Goal: Use online tool/utility: Utilize a website feature to perform a specific function

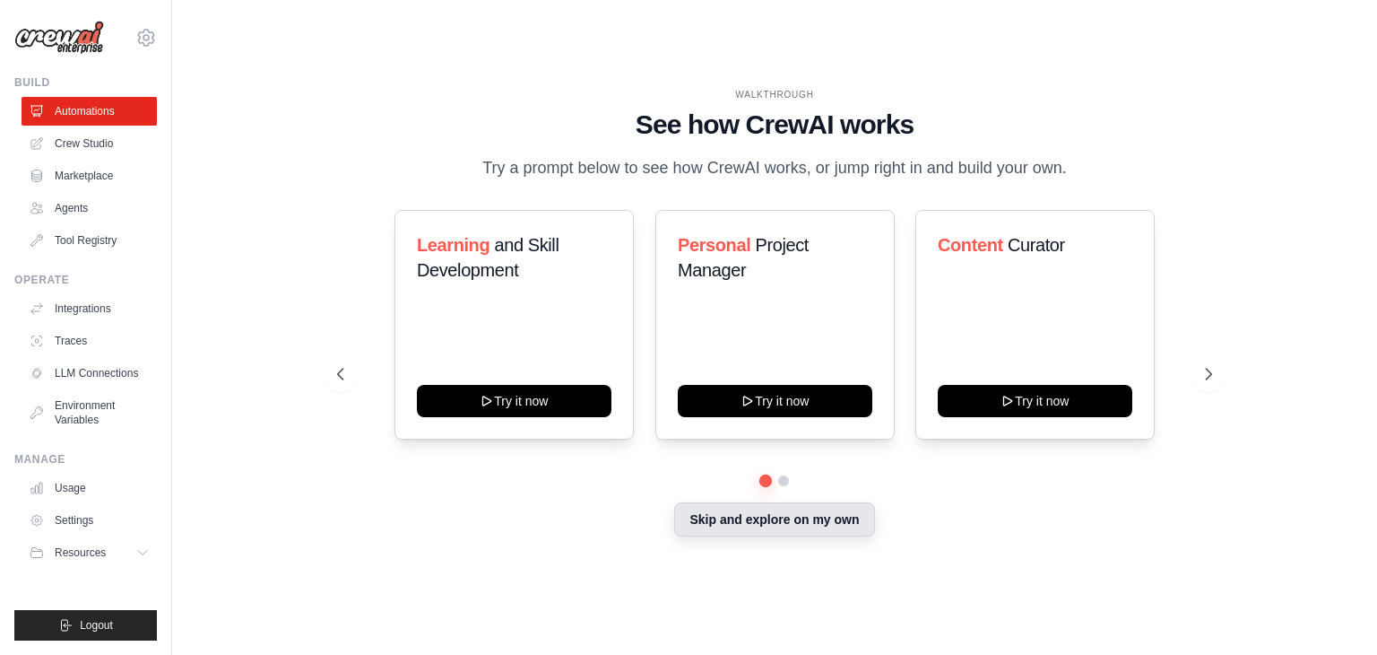
click at [842, 521] on button "Skip and explore on my own" at bounding box center [774, 519] width 200 height 34
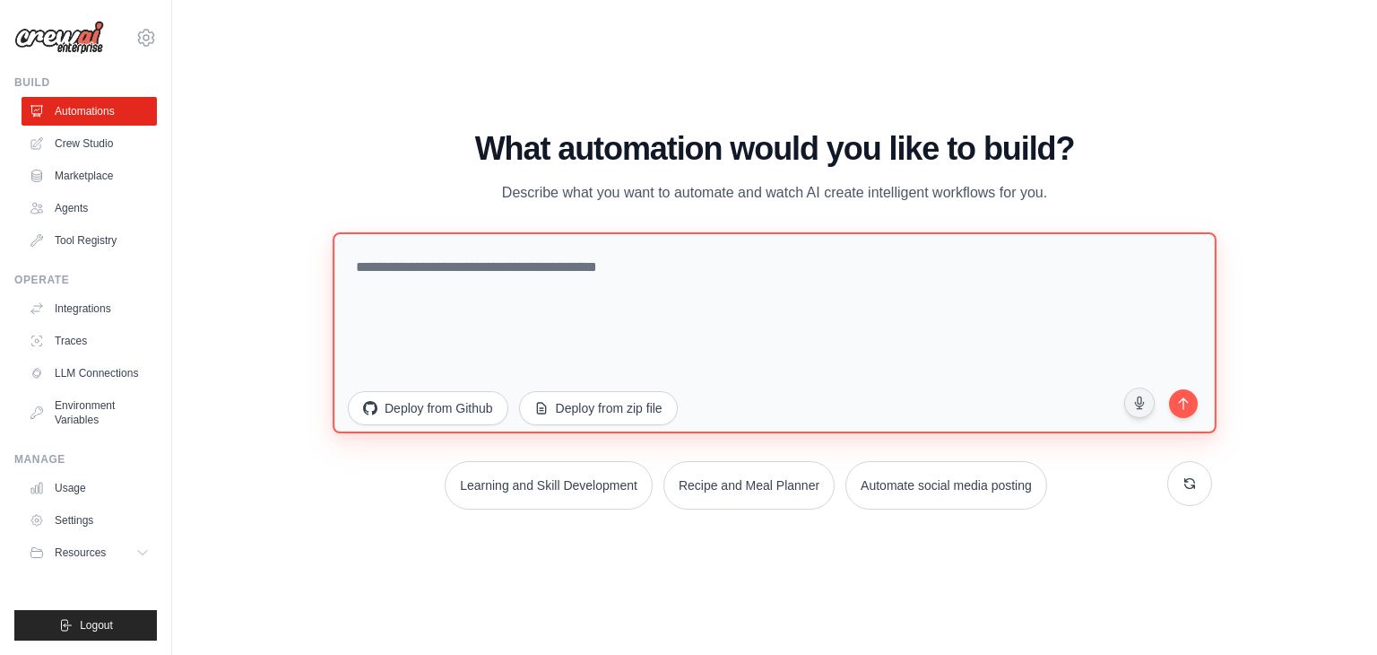
click at [613, 352] on textarea at bounding box center [775, 332] width 884 height 201
paste textarea "**********"
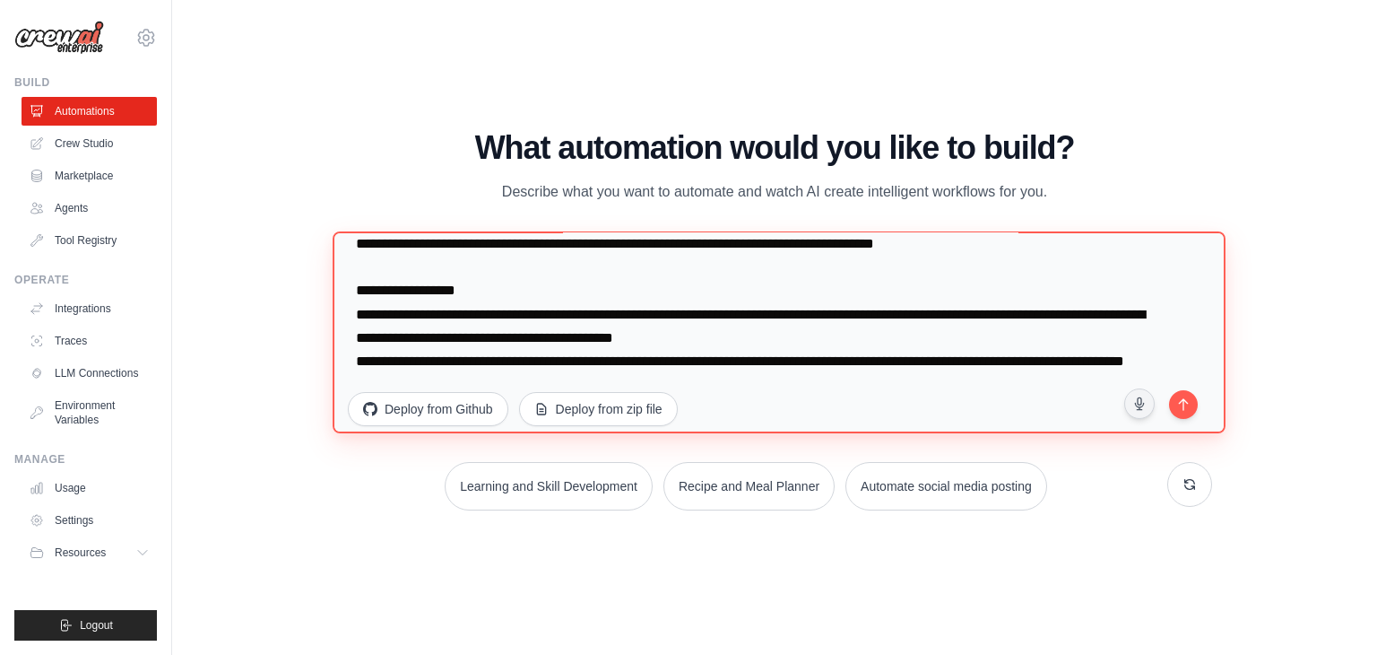
scroll to position [1352, 0]
drag, startPoint x: 447, startPoint y: 352, endPoint x: 482, endPoint y: 352, distance: 35.0
click at [482, 352] on textarea at bounding box center [779, 332] width 893 height 203
drag, startPoint x: 758, startPoint y: 298, endPoint x: 792, endPoint y: 305, distance: 34.8
click at [792, 305] on textarea at bounding box center [779, 332] width 893 height 203
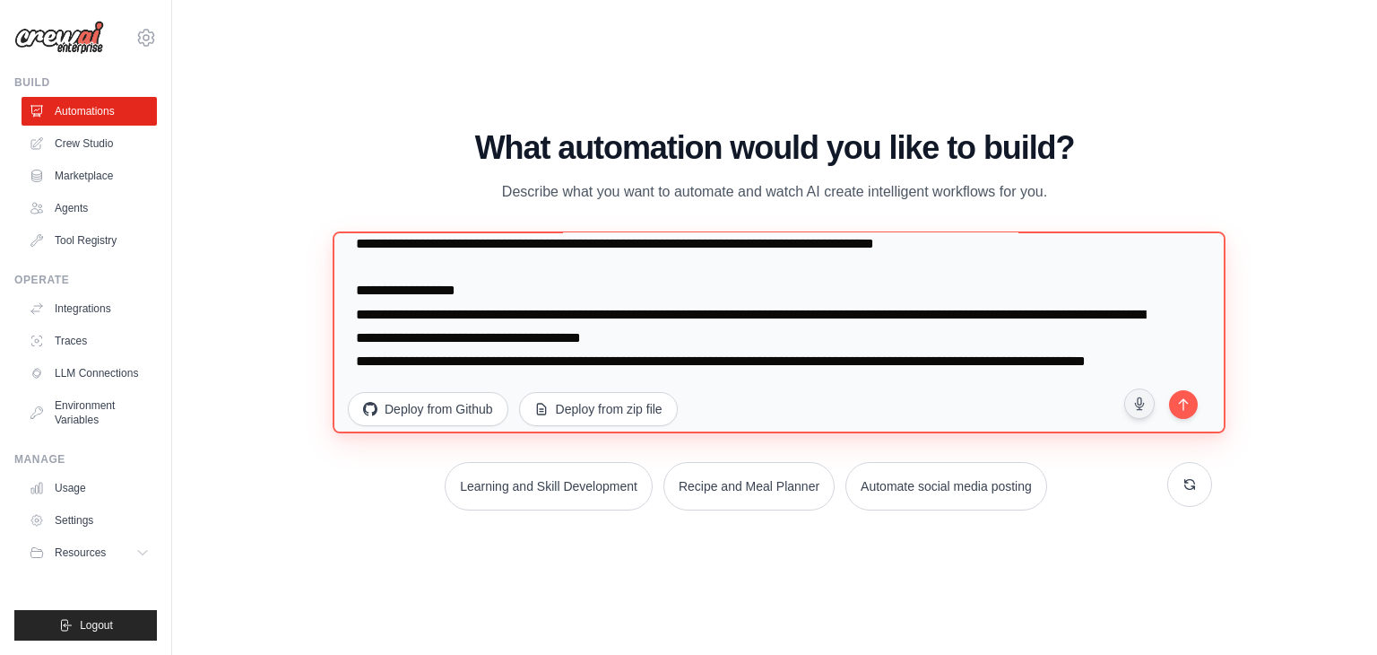
scroll to position [1233, 0]
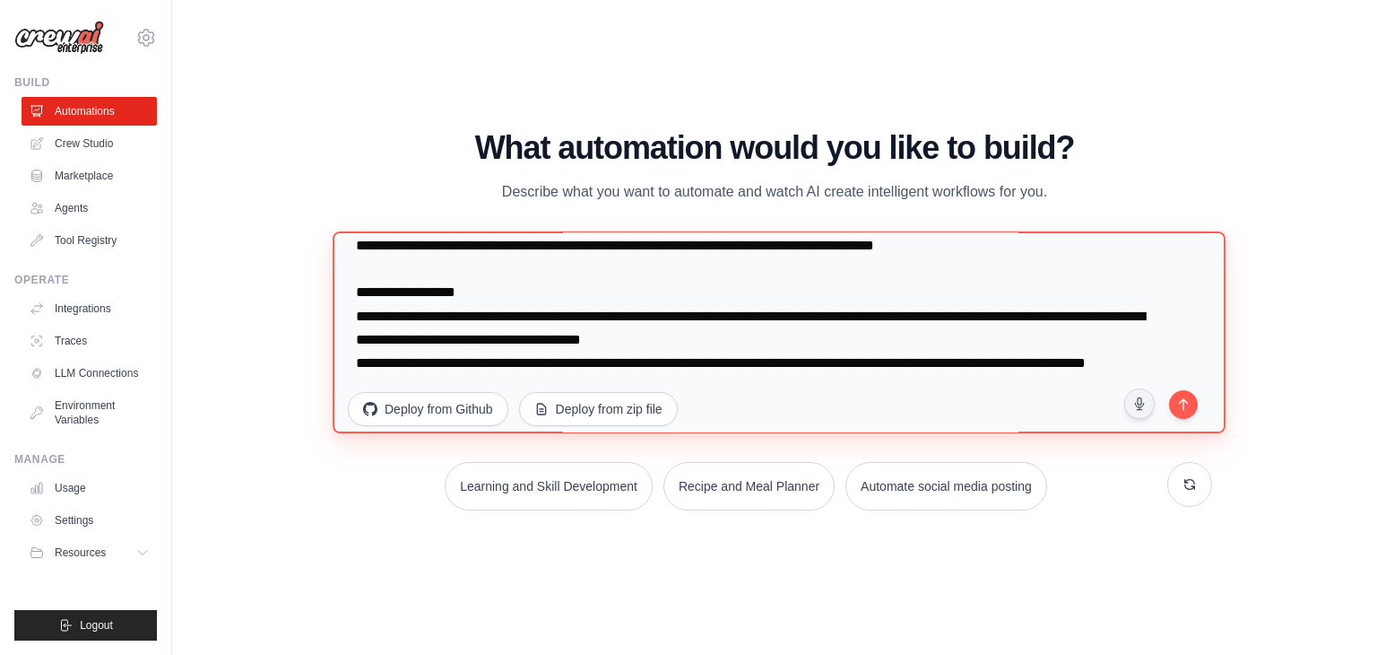
drag, startPoint x: 976, startPoint y: 327, endPoint x: 991, endPoint y: 322, distance: 16.2
click at [991, 322] on textarea at bounding box center [779, 332] width 893 height 203
drag, startPoint x: 404, startPoint y: 297, endPoint x: 447, endPoint y: 298, distance: 43.1
click at [447, 298] on textarea at bounding box center [779, 332] width 893 height 203
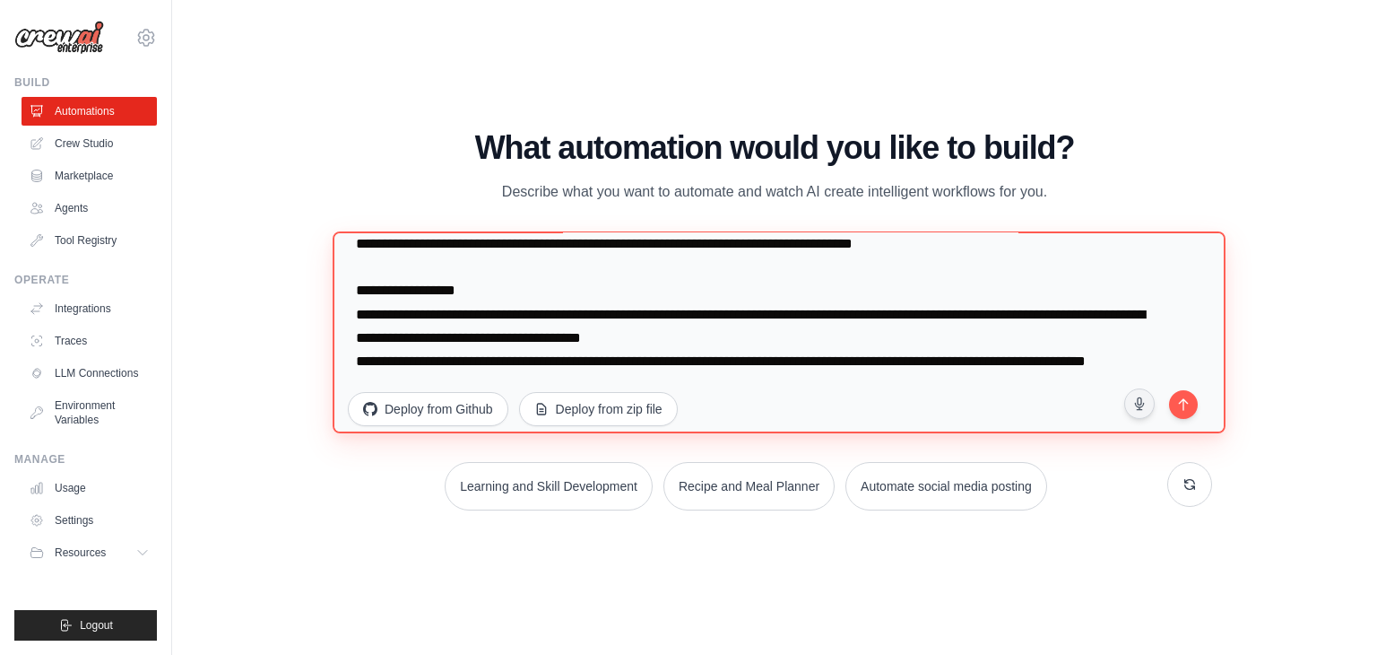
scroll to position [1352, 0]
type textarea "**********"
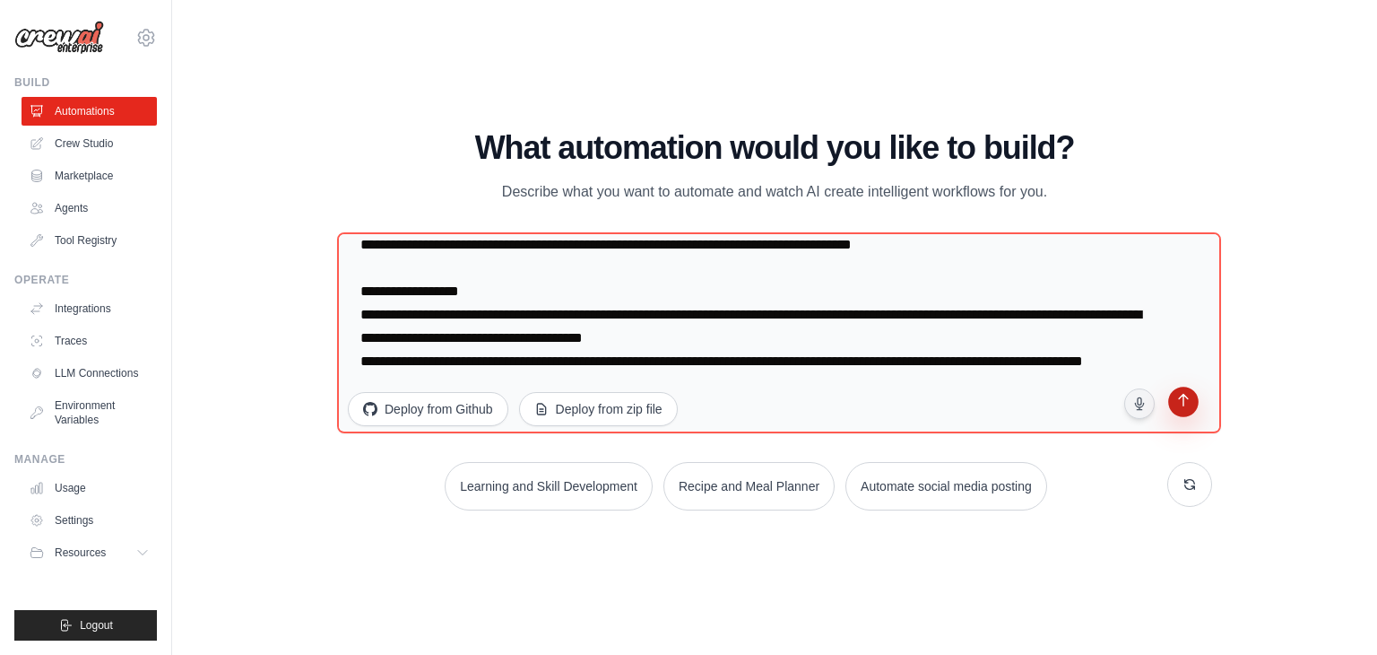
click at [1194, 397] on button "submit" at bounding box center [1184, 404] width 34 height 34
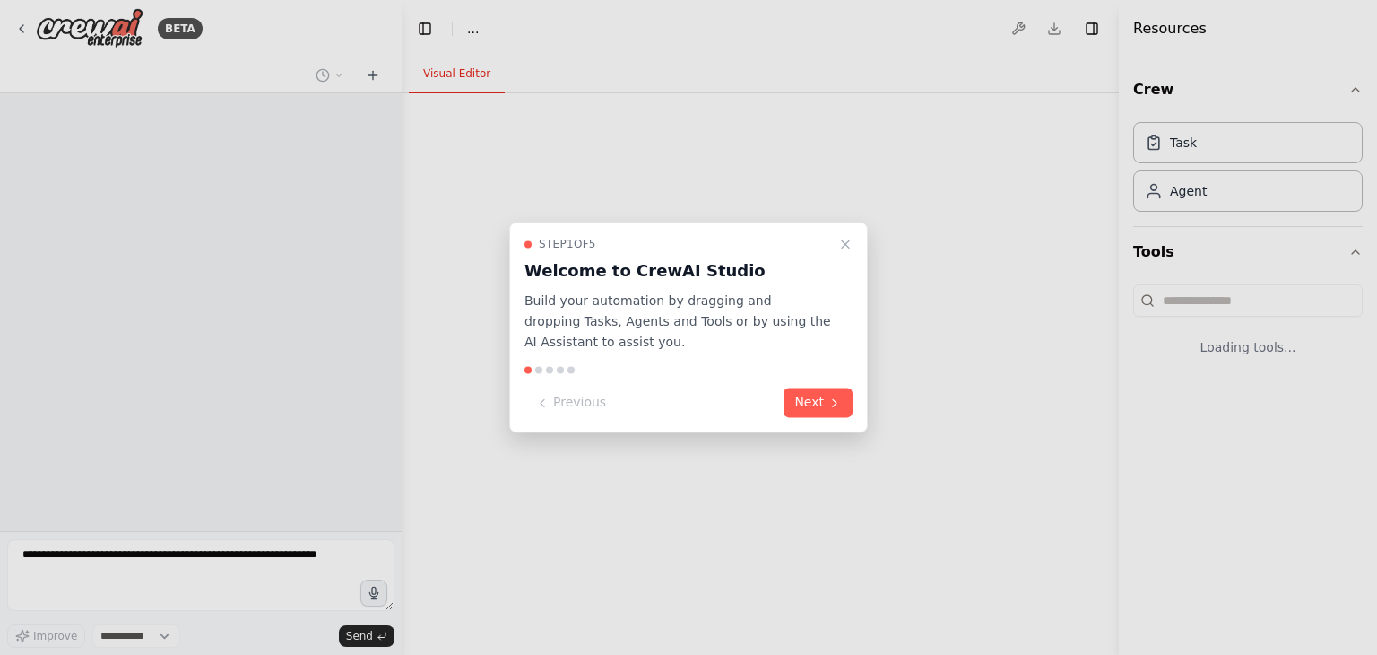
select select "****"
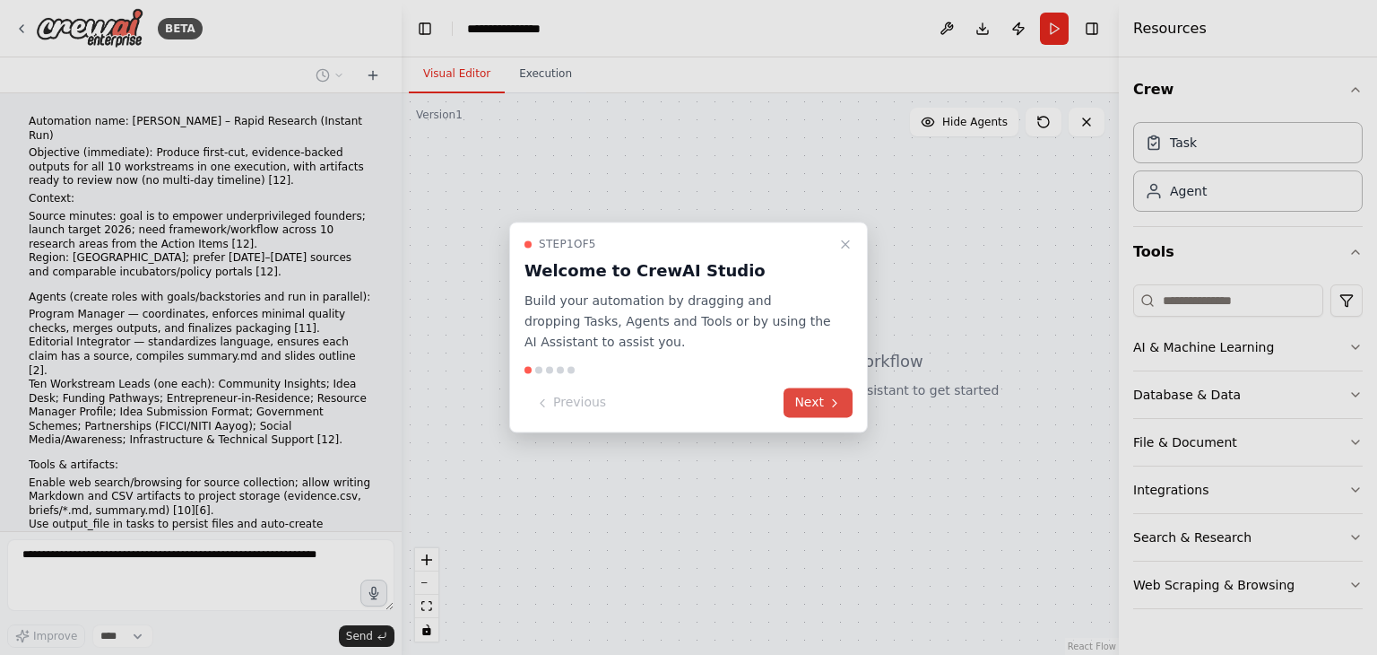
scroll to position [764, 0]
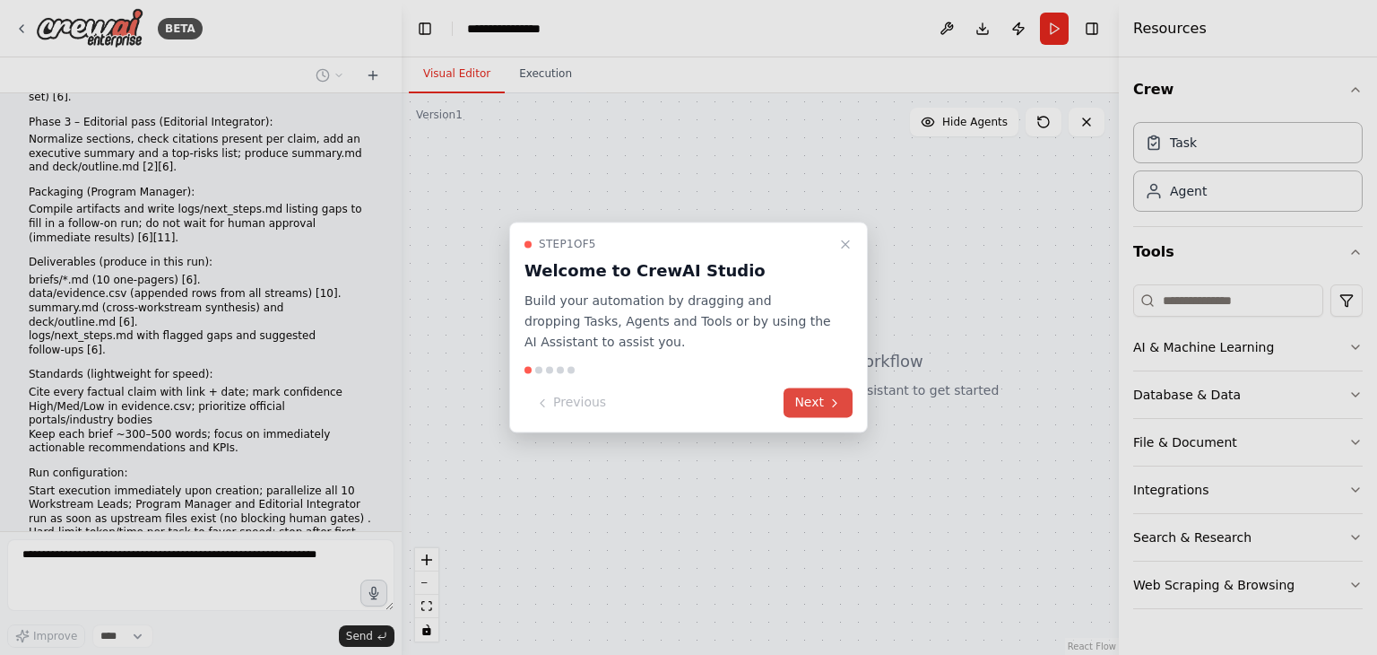
click at [845, 404] on button "Next" at bounding box center [818, 403] width 69 height 30
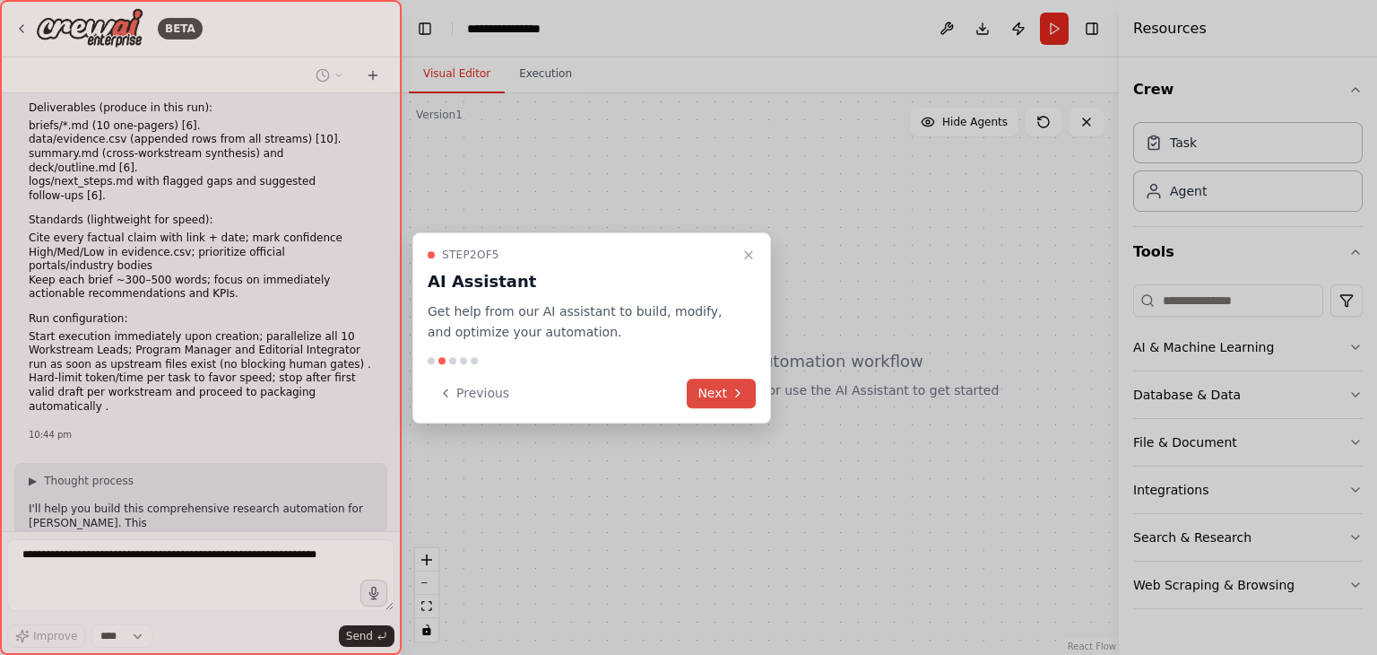
click at [716, 393] on button "Next" at bounding box center [721, 393] width 69 height 30
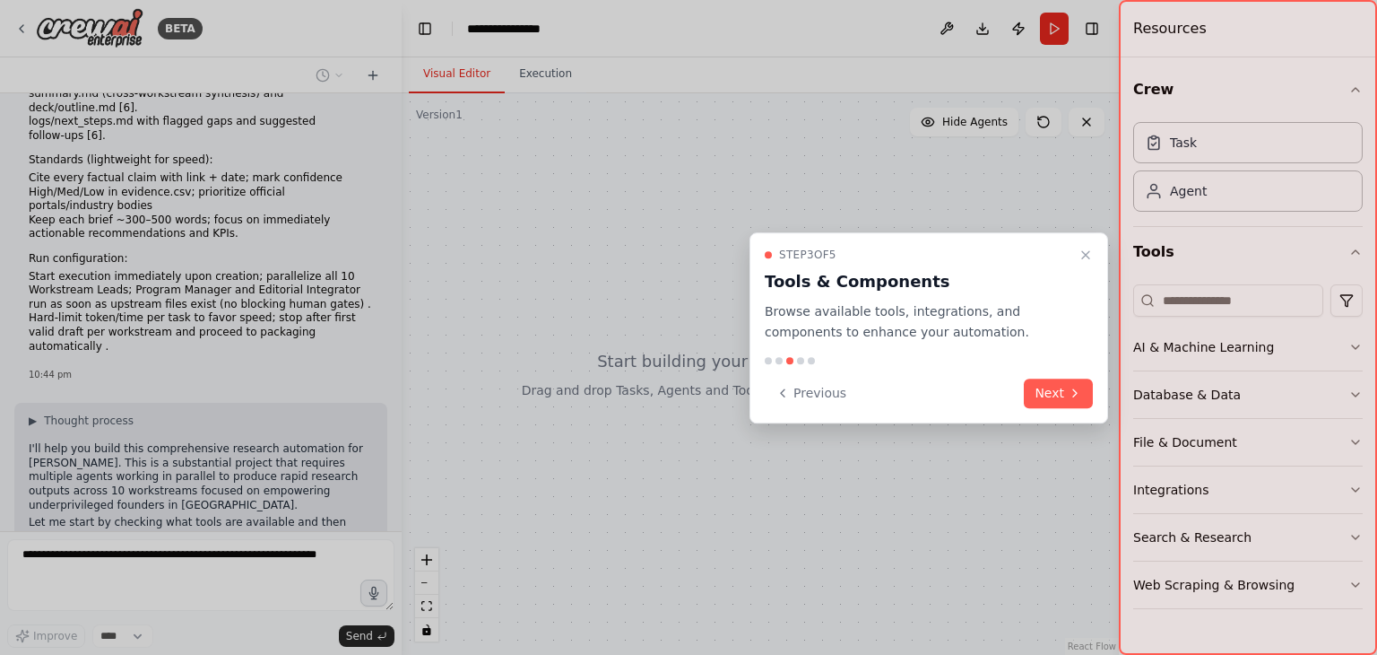
scroll to position [1022, 0]
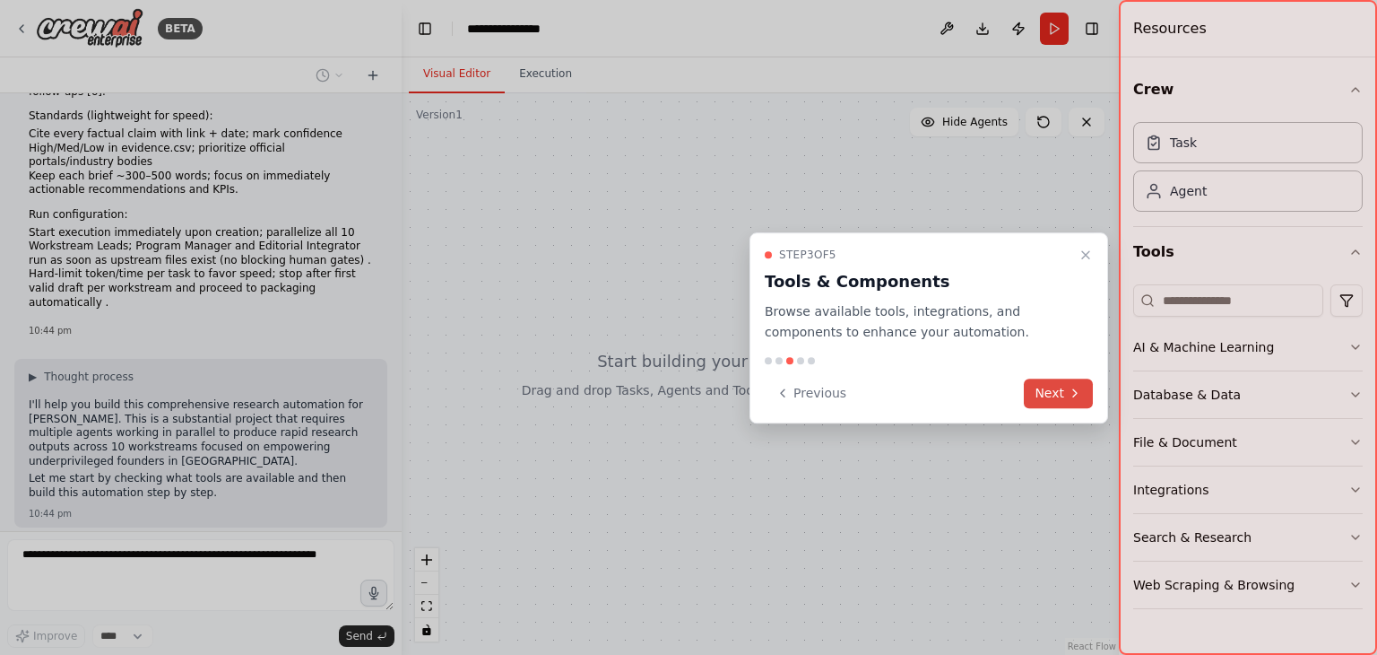
click at [1042, 395] on button "Next" at bounding box center [1058, 393] width 69 height 30
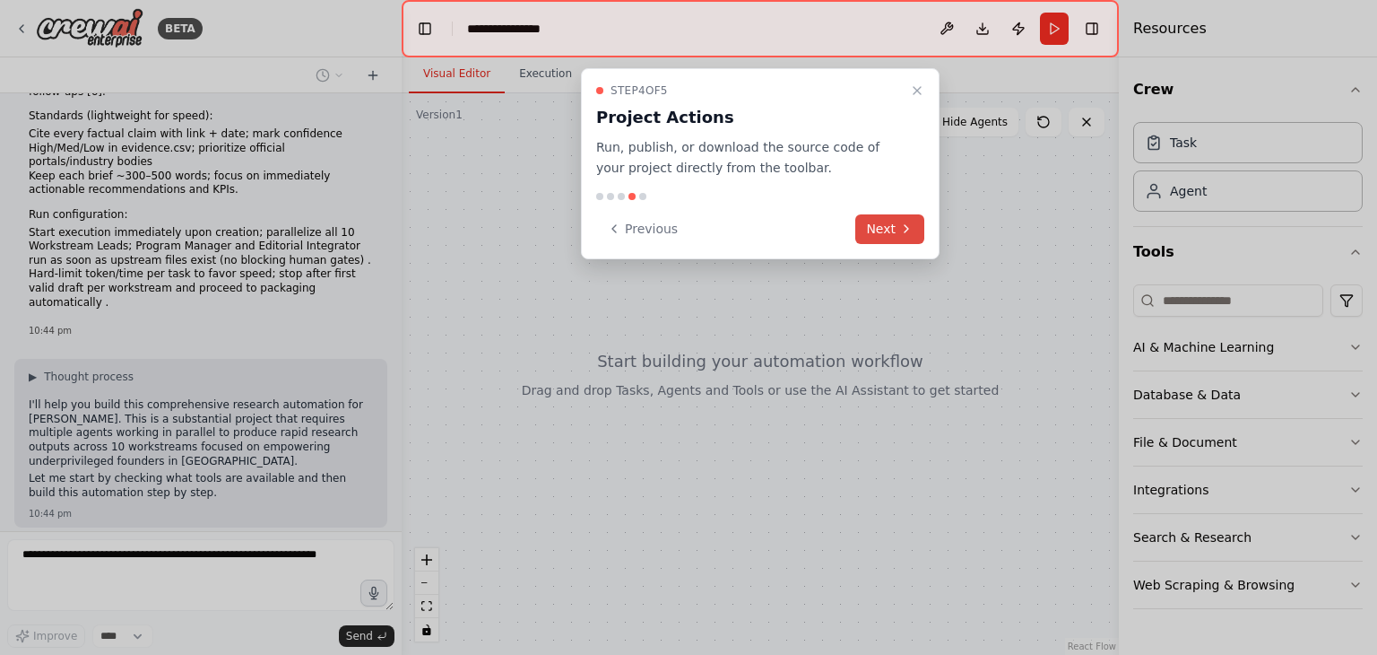
scroll to position [1067, 0]
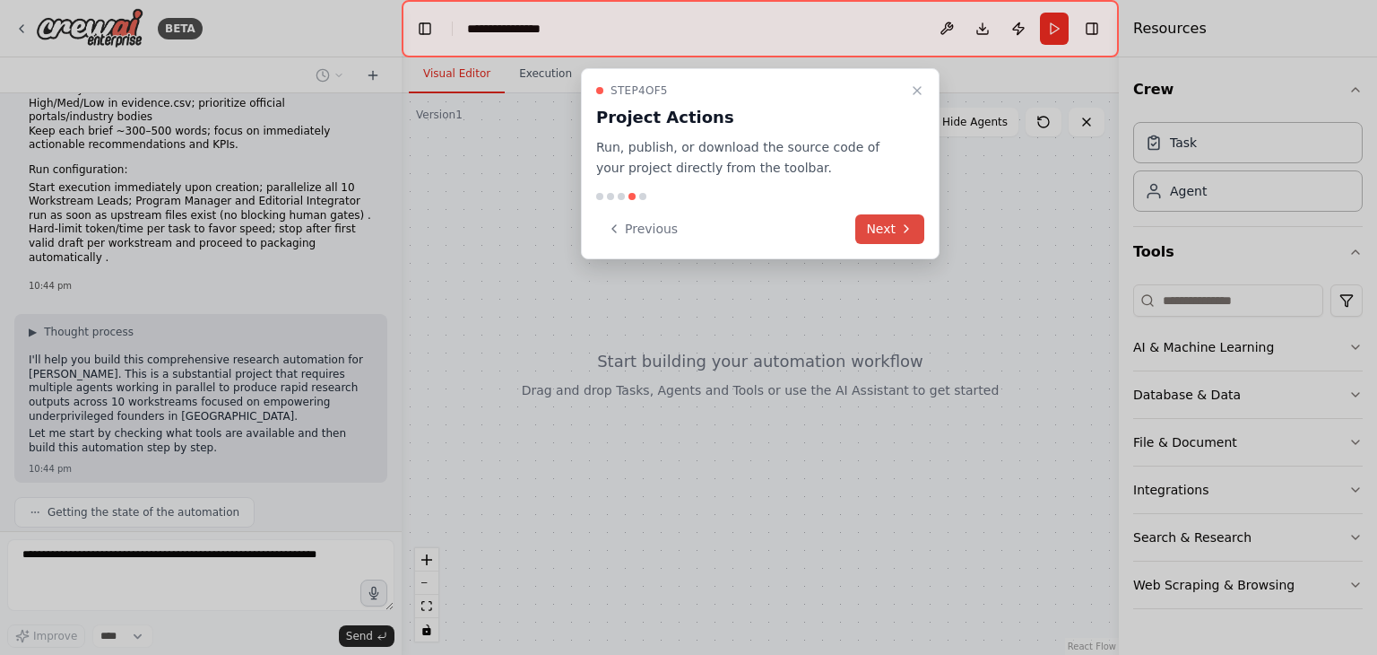
click at [908, 228] on icon at bounding box center [907, 228] width 4 height 7
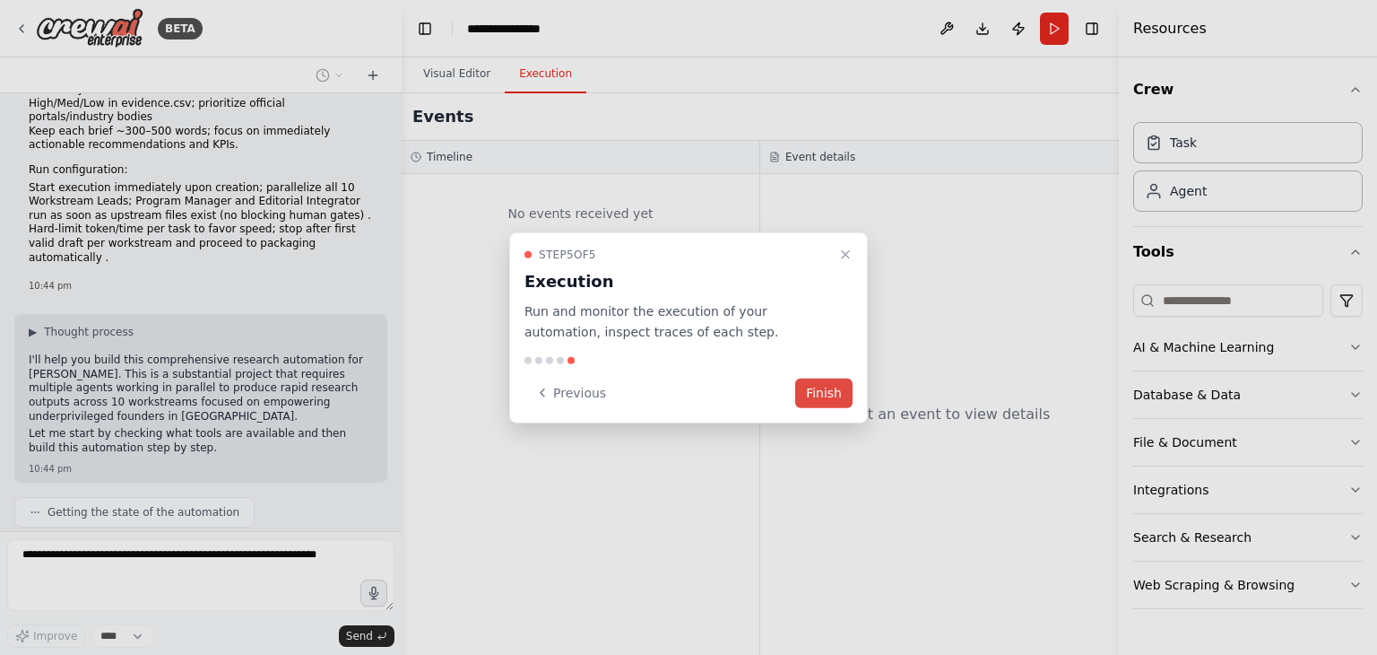
click at [840, 389] on button "Finish" at bounding box center [823, 393] width 57 height 30
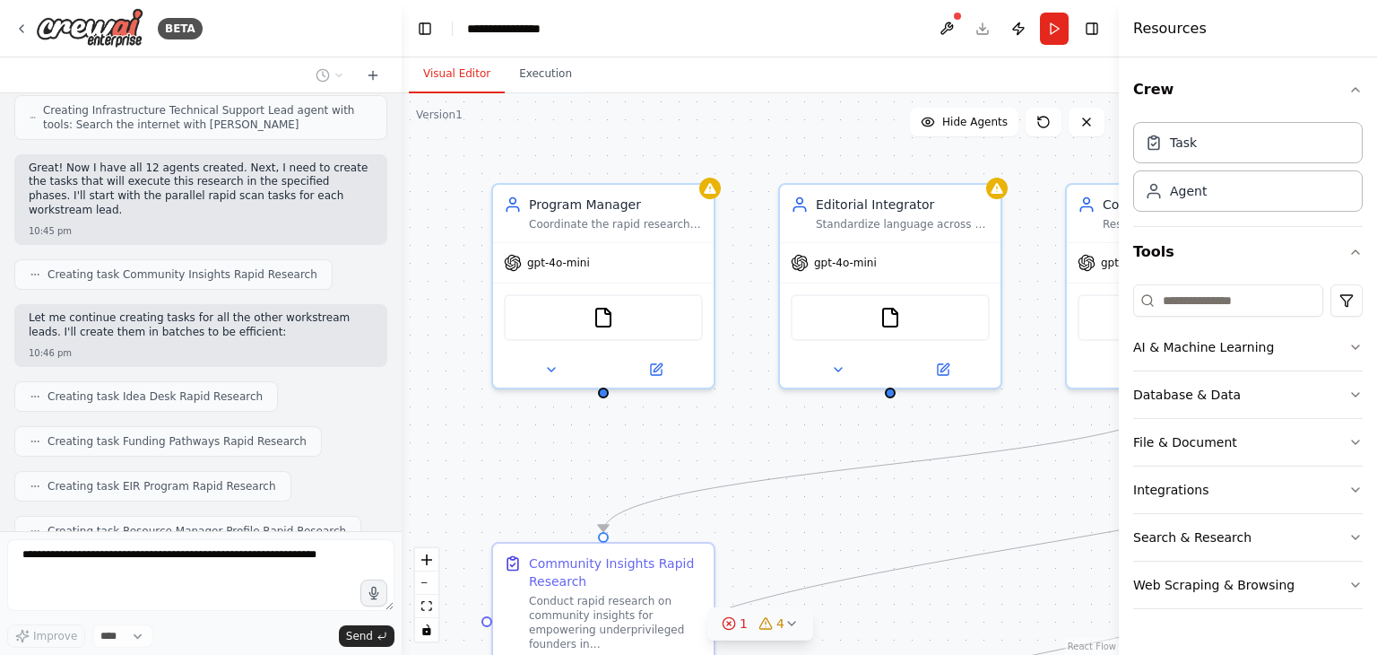
scroll to position [2526, 0]
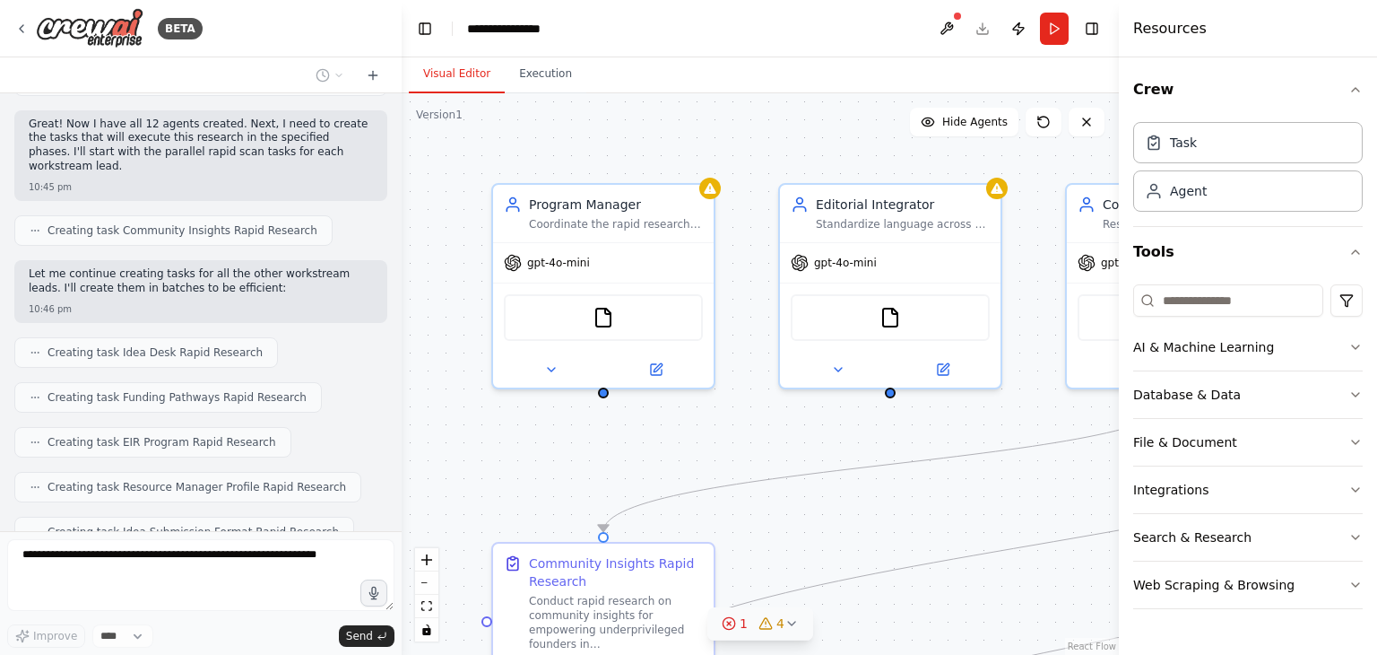
click at [791, 626] on icon at bounding box center [792, 623] width 14 height 14
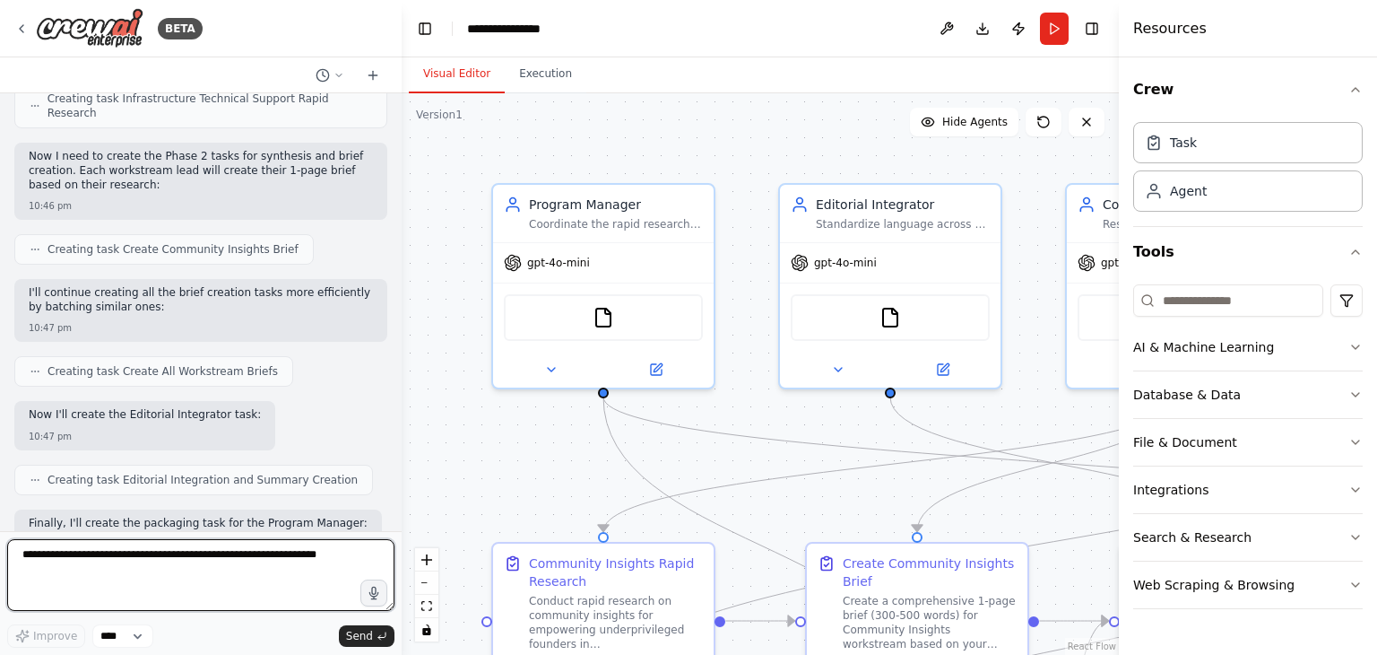
scroll to position [3152, 0]
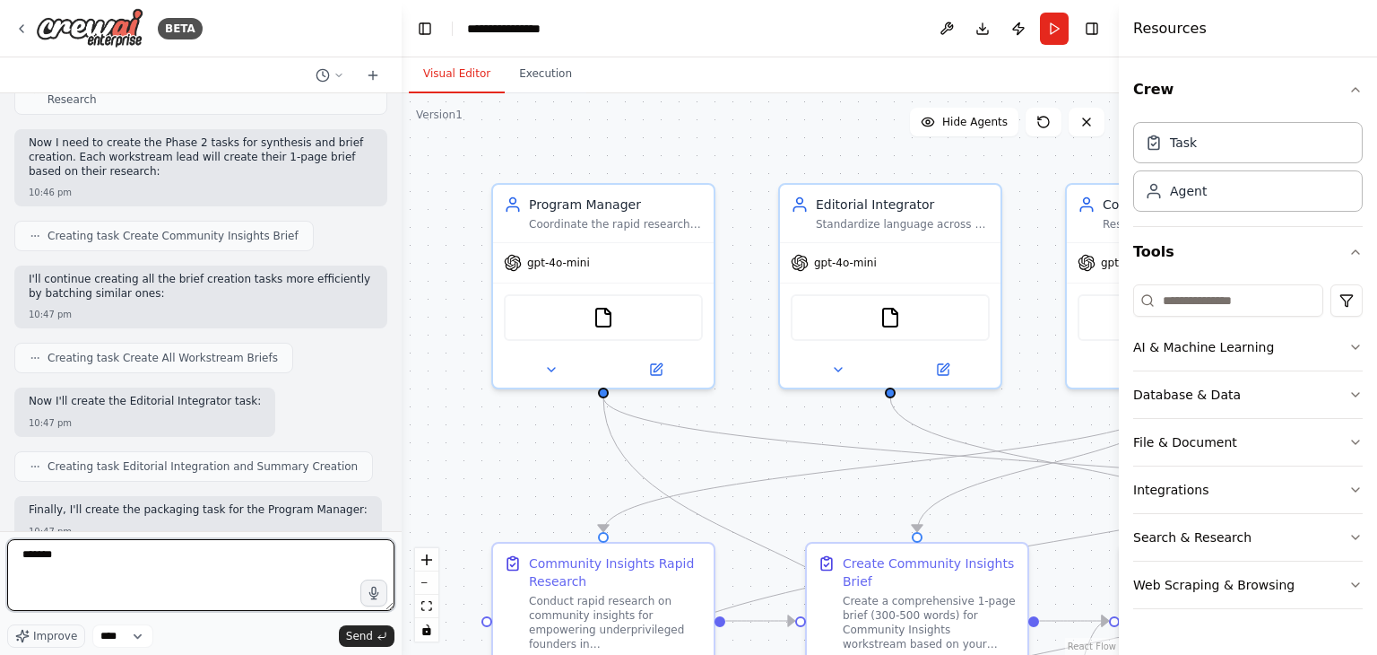
type textarea "********"
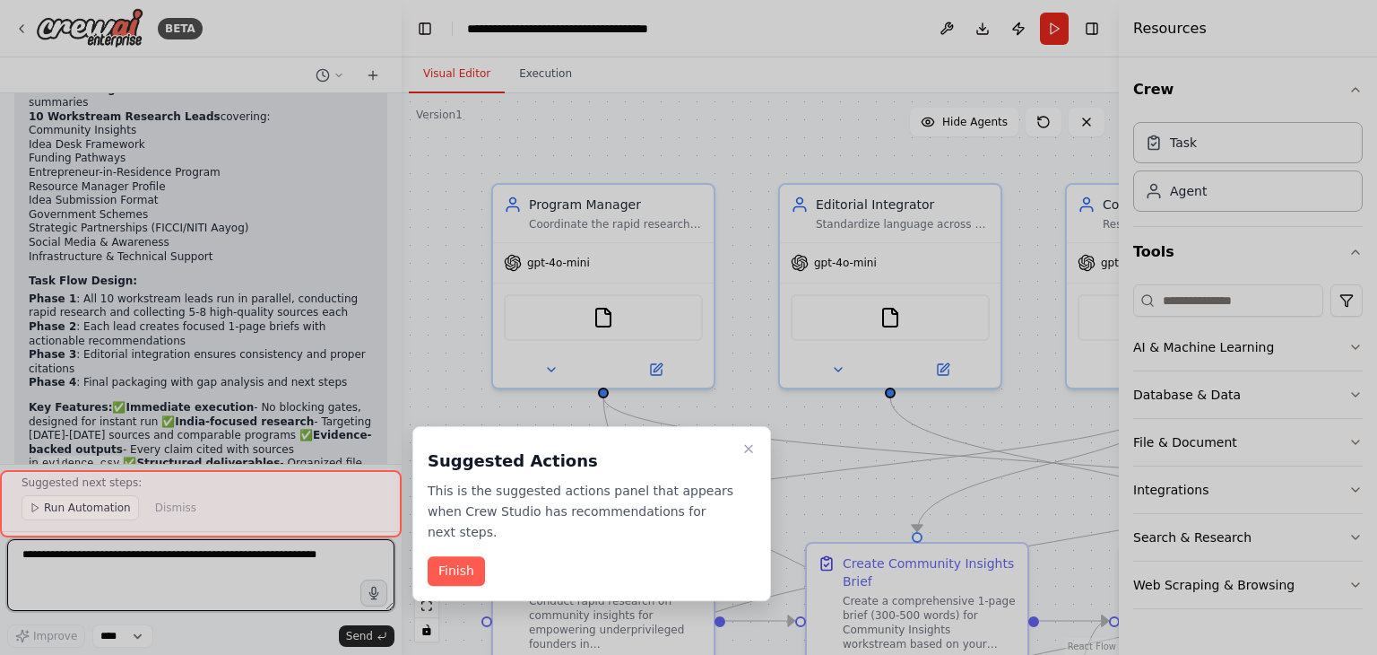
scroll to position [4094, 0]
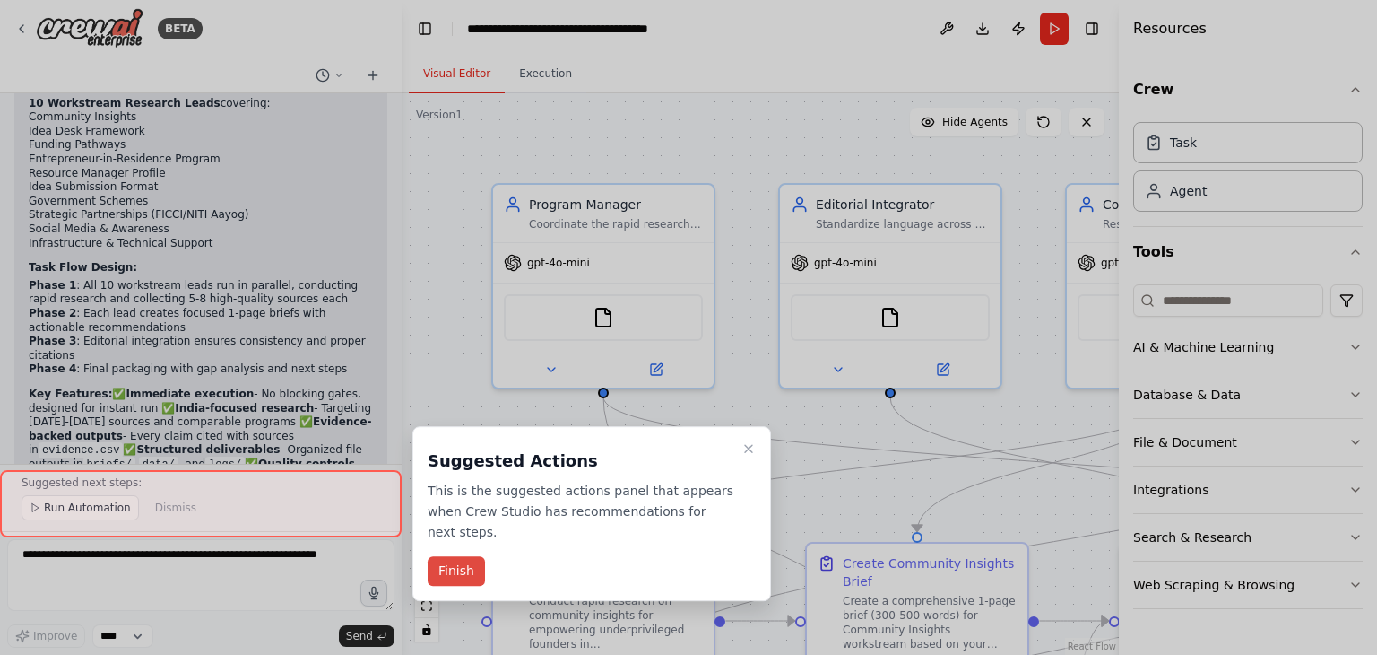
click at [431, 556] on button "Finish" at bounding box center [456, 571] width 57 height 30
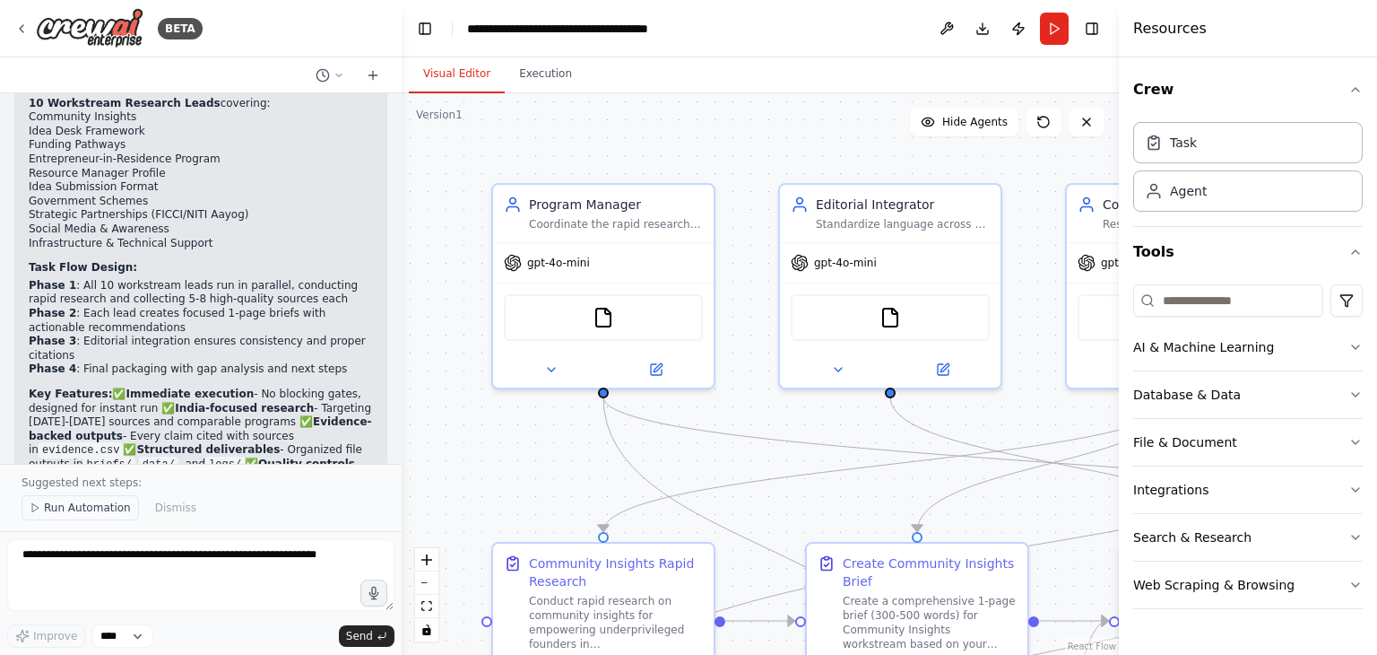
click at [67, 508] on span "Run Automation" at bounding box center [87, 507] width 87 height 14
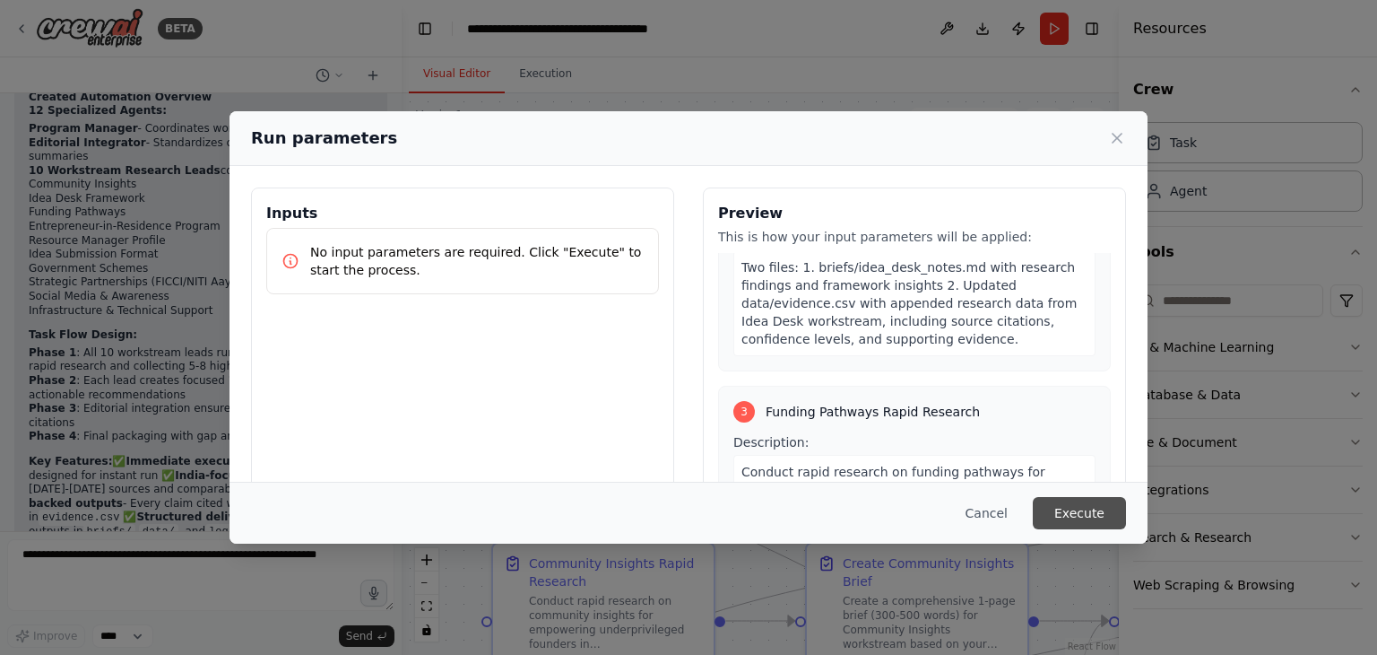
scroll to position [0, 0]
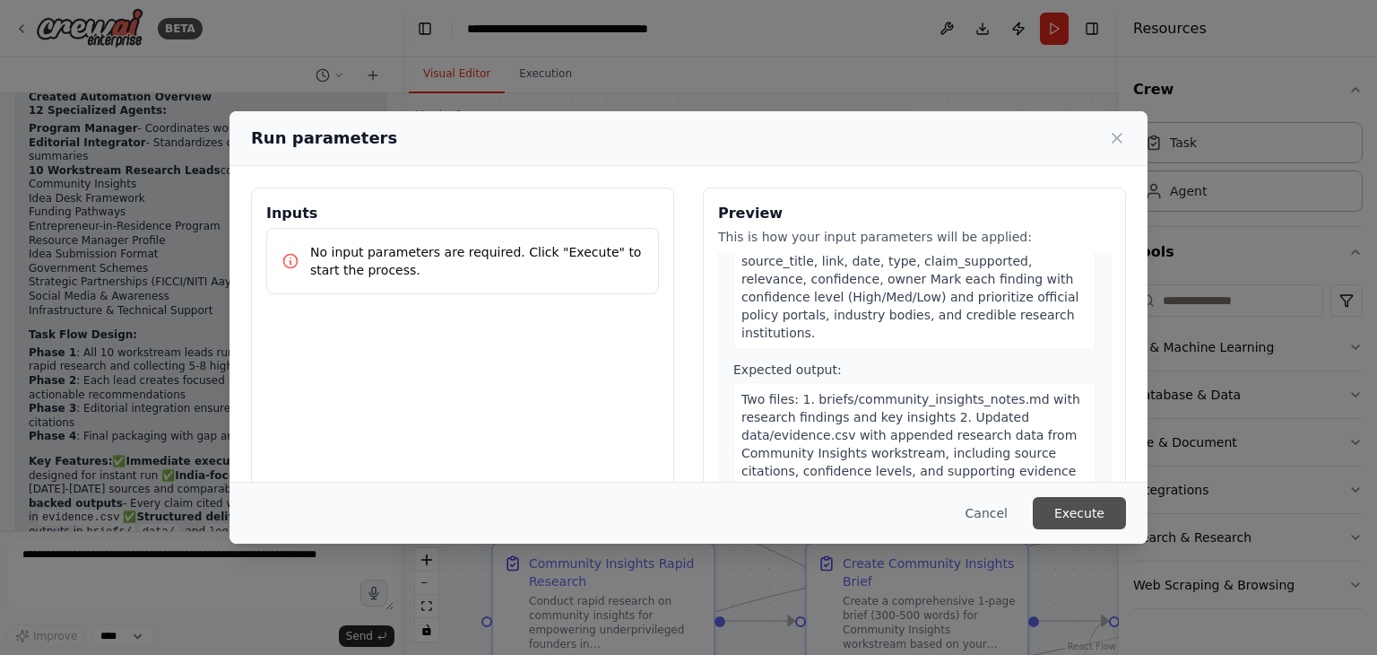
click at [1108, 505] on button "Execute" at bounding box center [1079, 513] width 93 height 32
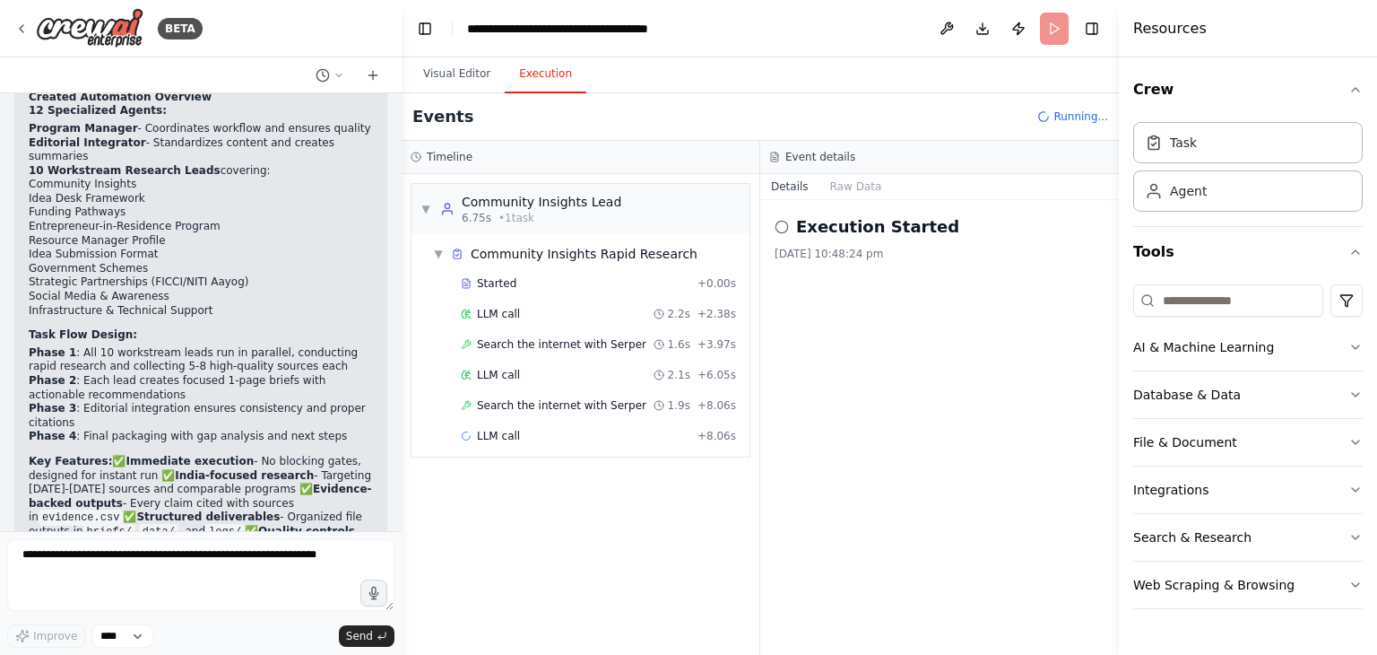
click at [545, 71] on button "Execution" at bounding box center [546, 75] width 82 height 38
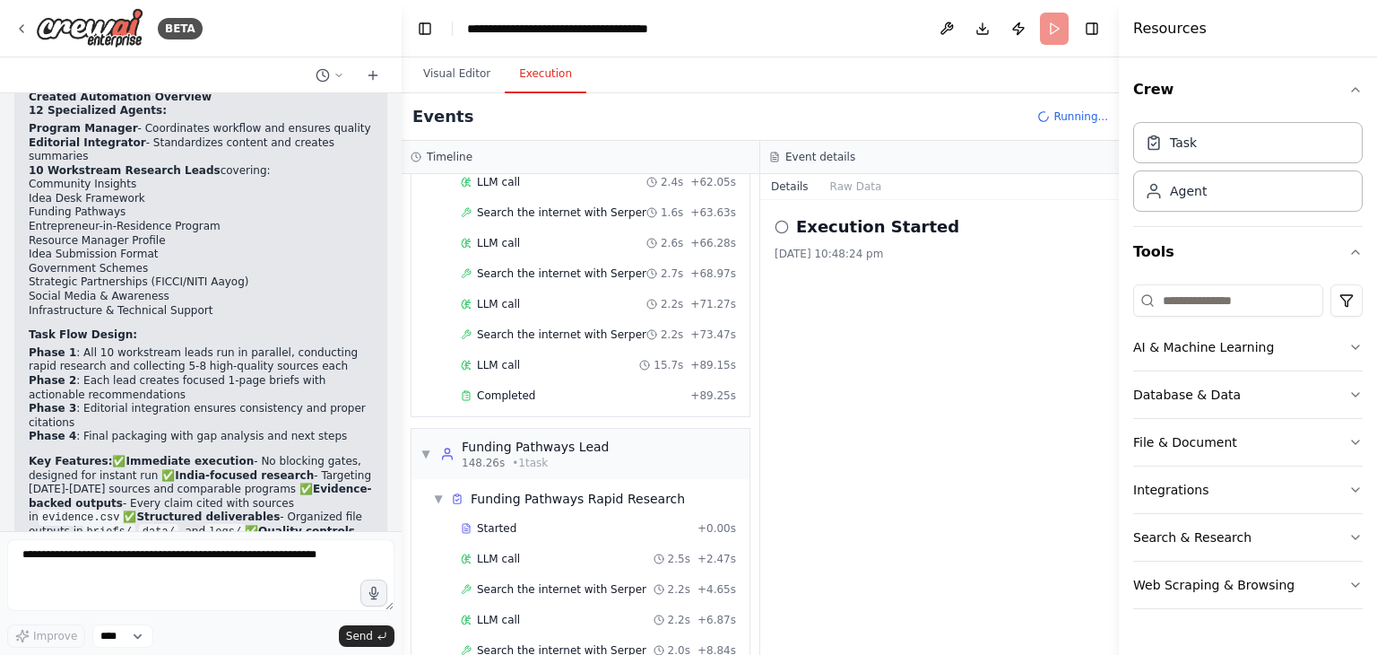
scroll to position [1577, 0]
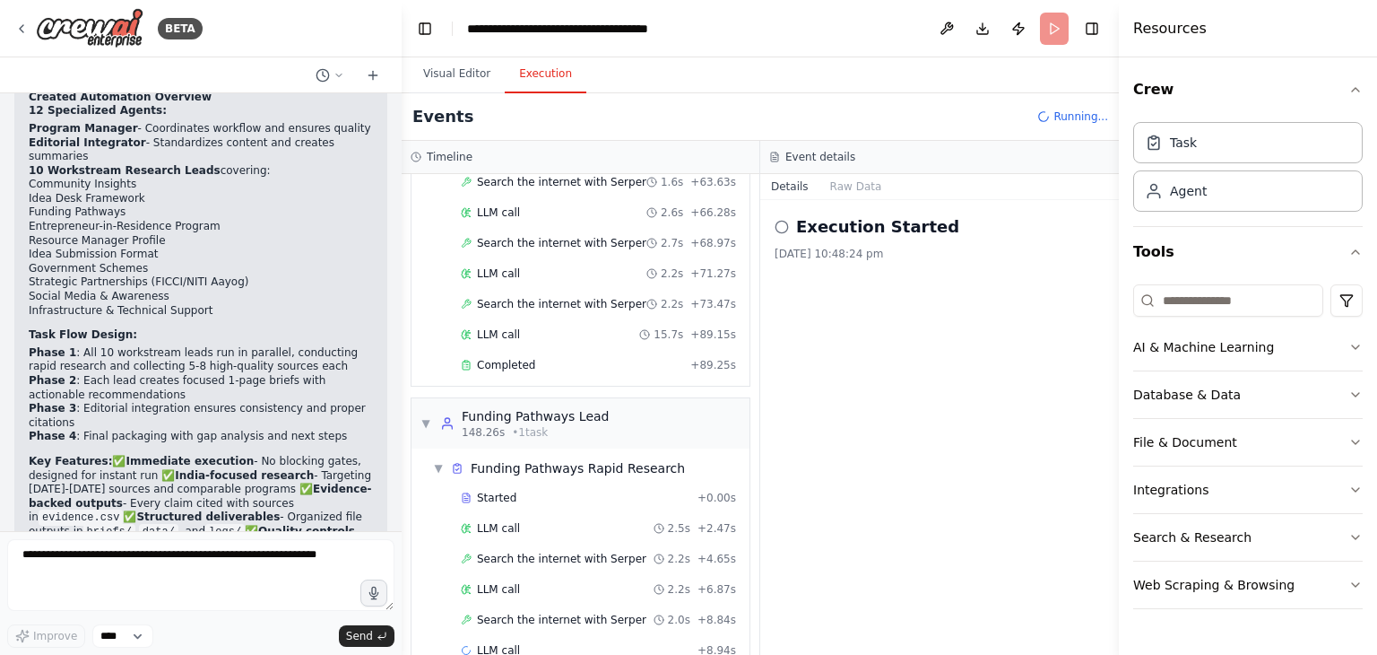
click at [249, 587] on code "evidence.csv" at bounding box center [254, 595] width 84 height 16
click at [1351, 440] on icon "button" at bounding box center [1356, 442] width 14 height 14
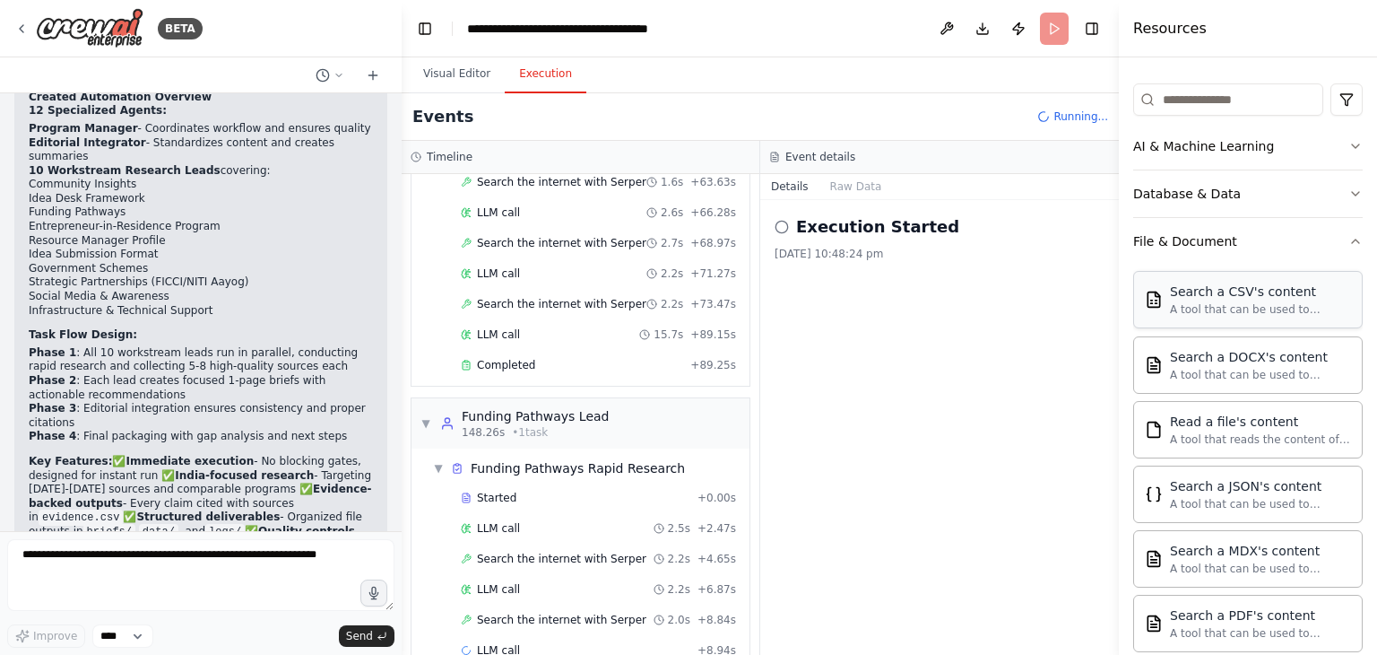
scroll to position [179, 0]
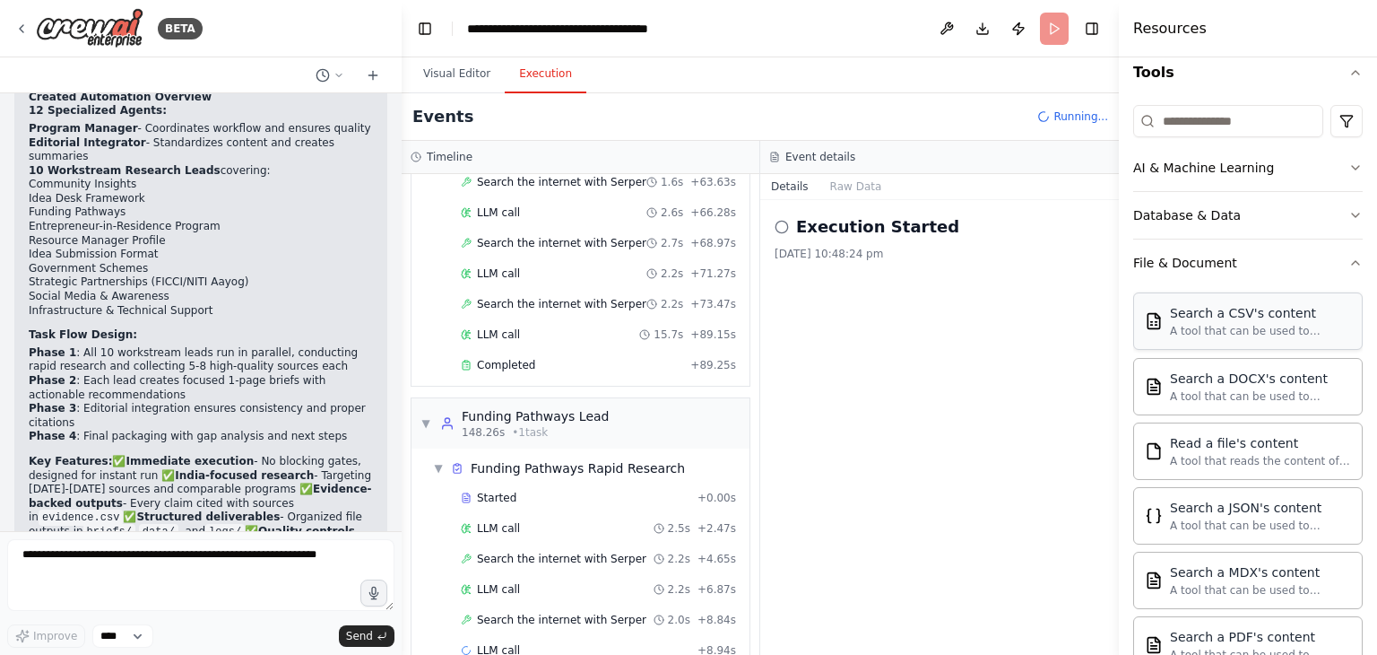
click at [1264, 335] on div "A tool that can be used to semantic search a query from a CSV's content." at bounding box center [1260, 331] width 181 height 14
click at [855, 192] on button "Raw Data" at bounding box center [857, 186] width 74 height 25
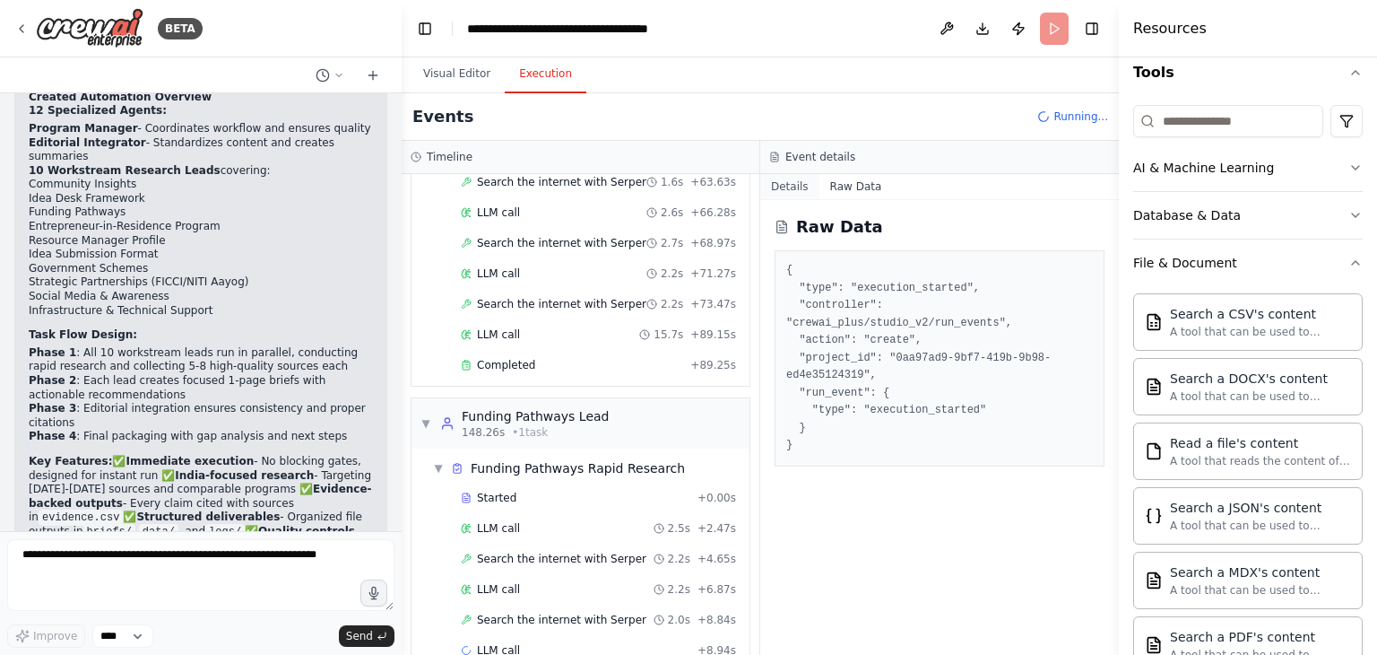
click at [801, 183] on button "Details" at bounding box center [789, 186] width 59 height 25
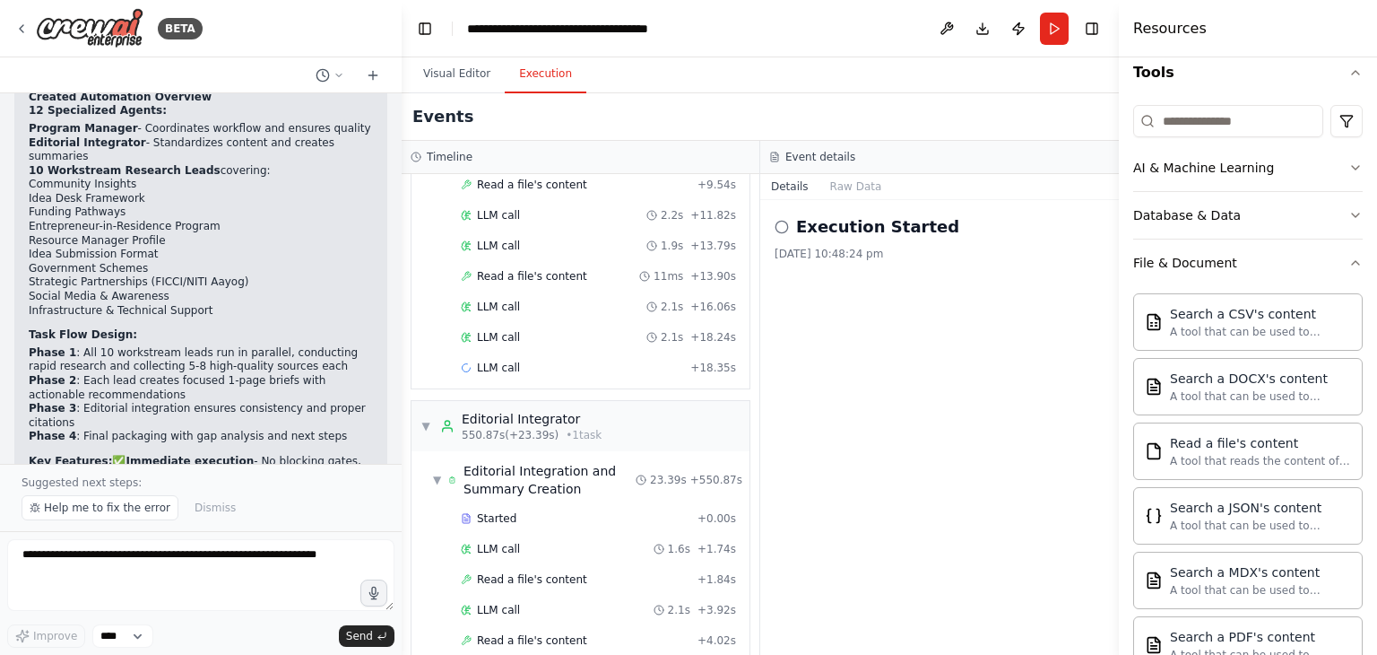
scroll to position [4094, 0]
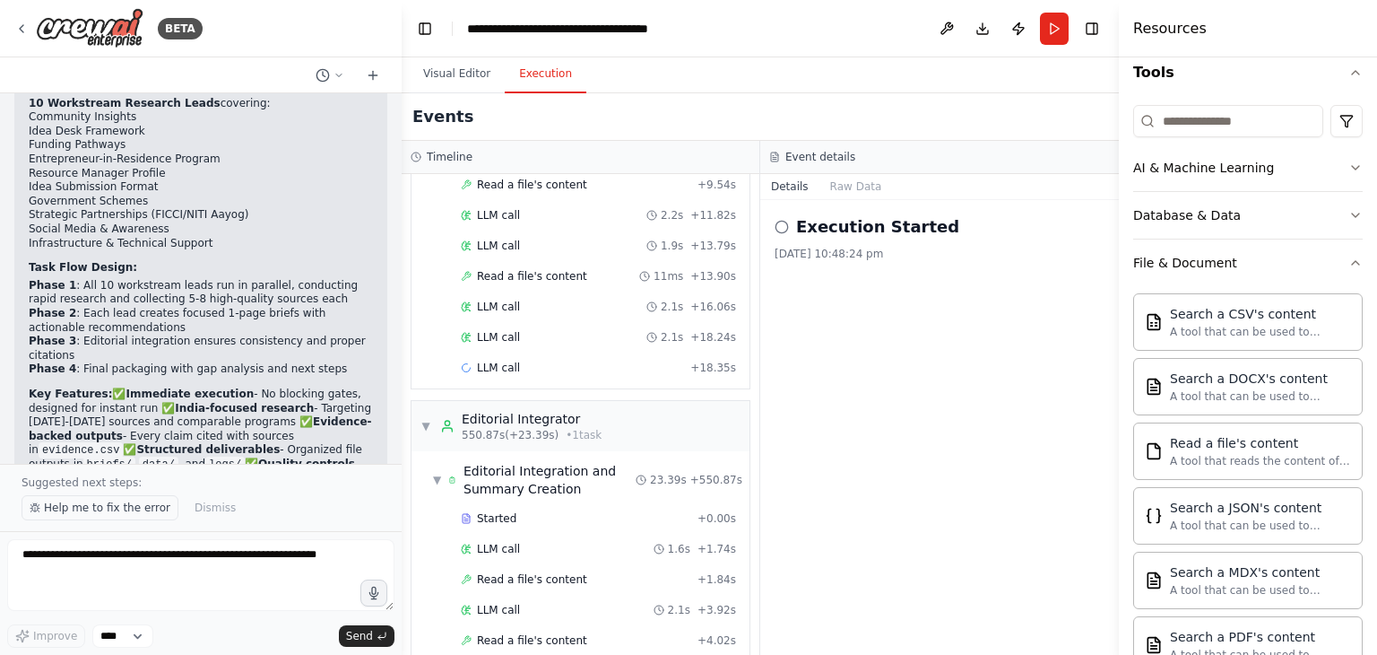
click at [148, 514] on span "Help me to fix the error" at bounding box center [107, 507] width 126 height 14
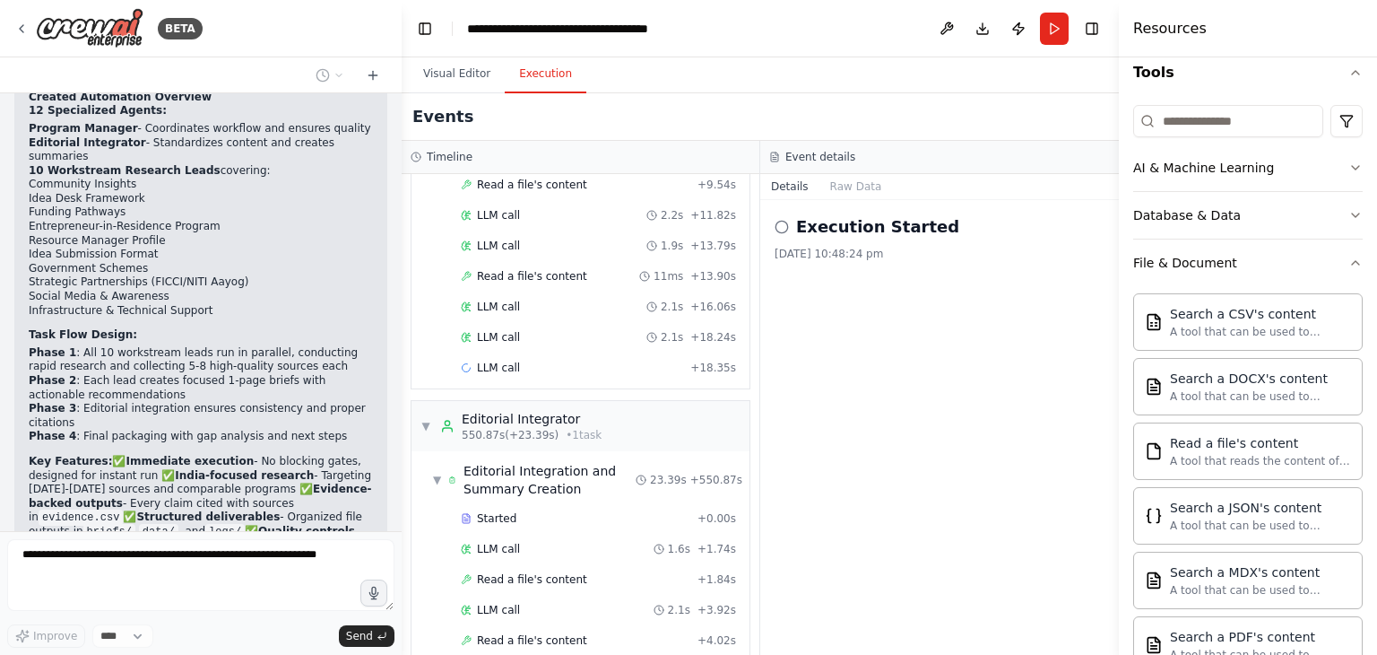
scroll to position [4073, 0]
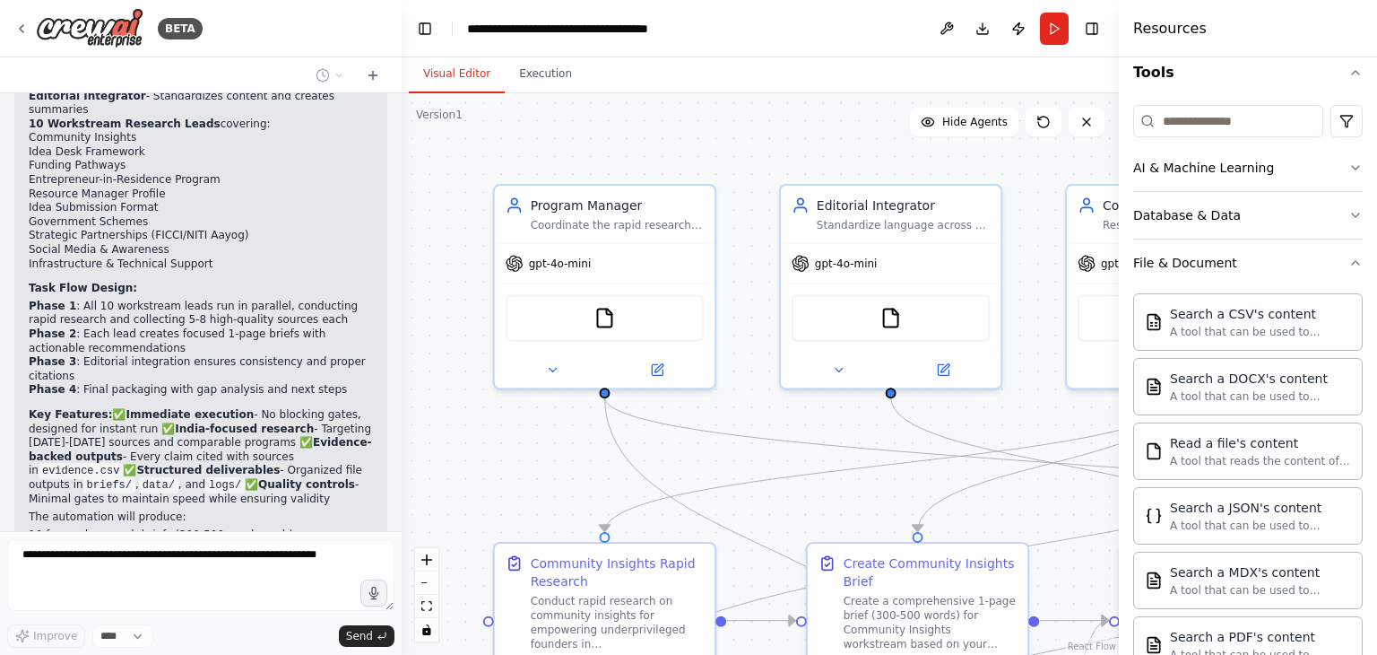
click at [468, 79] on button "Visual Editor" at bounding box center [457, 75] width 96 height 38
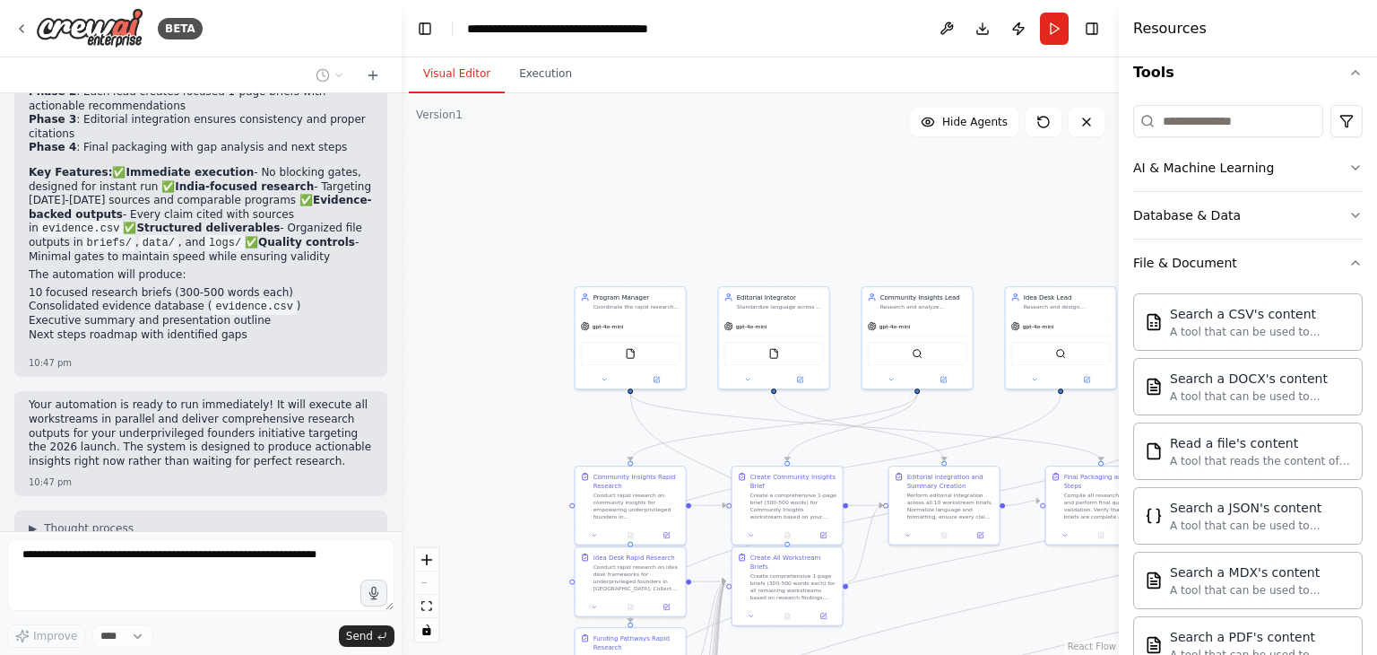
click at [866, 199] on div ".deletable-edge-delete-btn { width: 20px; height: 20px; border: 0px solid #ffff…" at bounding box center [760, 373] width 717 height 561
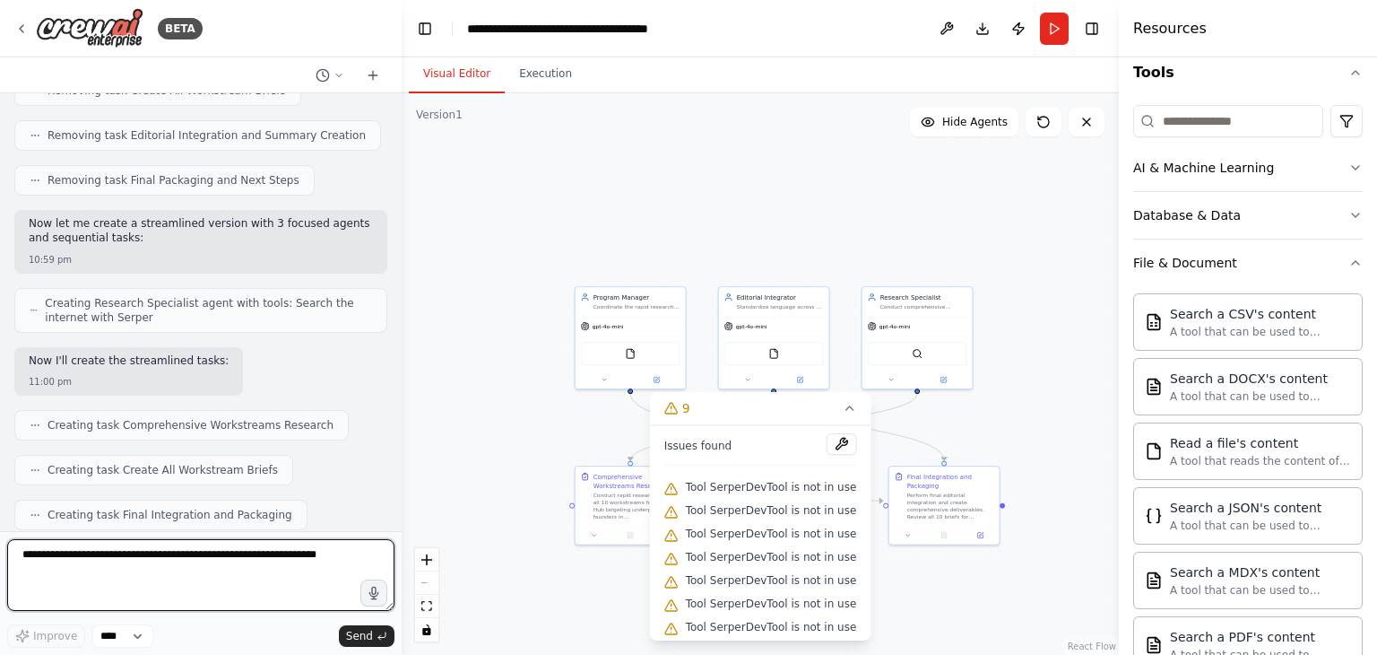
scroll to position [6194, 0]
click at [282, 582] on textarea at bounding box center [200, 575] width 387 height 72
type textarea "********"
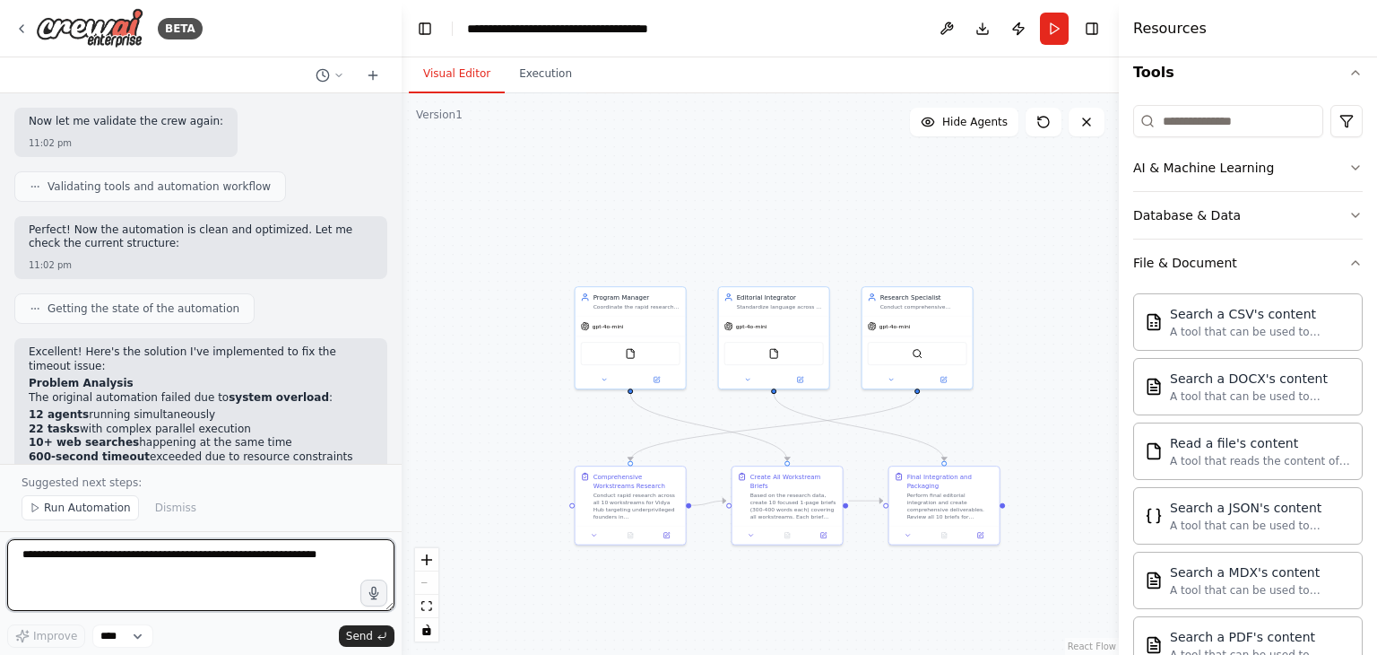
scroll to position [7677, 0]
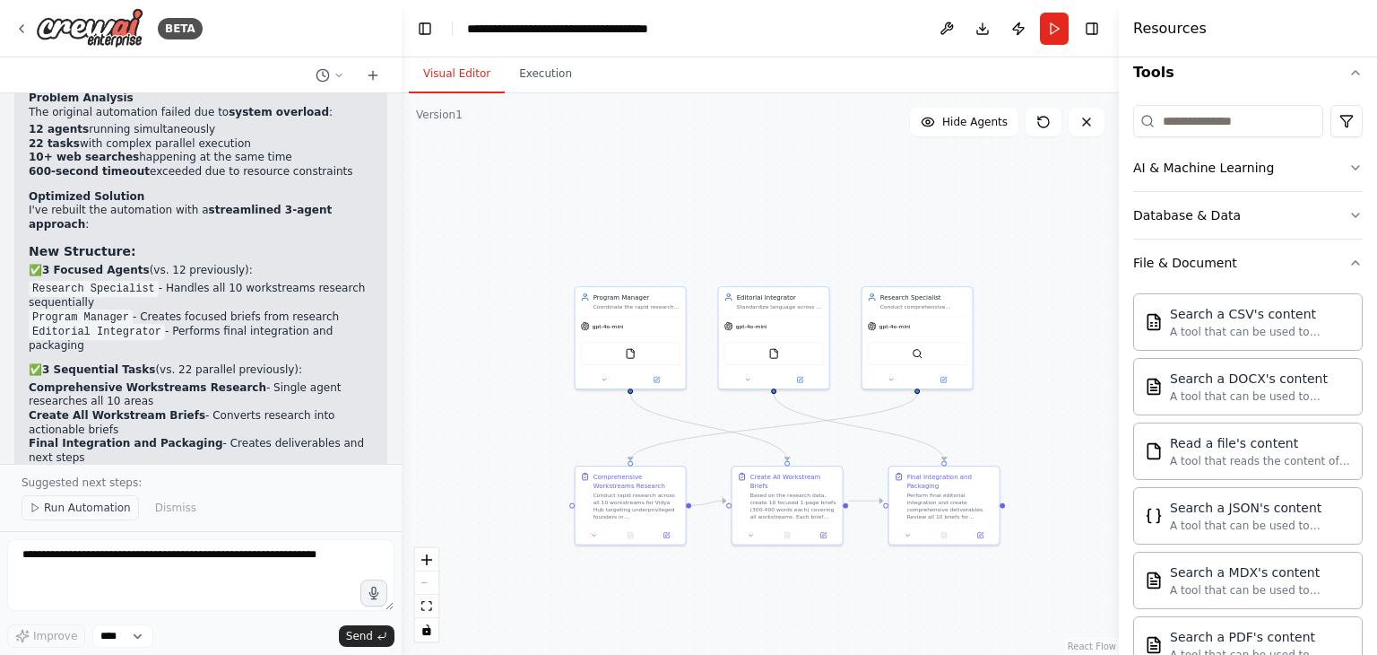
click at [98, 515] on span "Run Automation" at bounding box center [87, 507] width 87 height 14
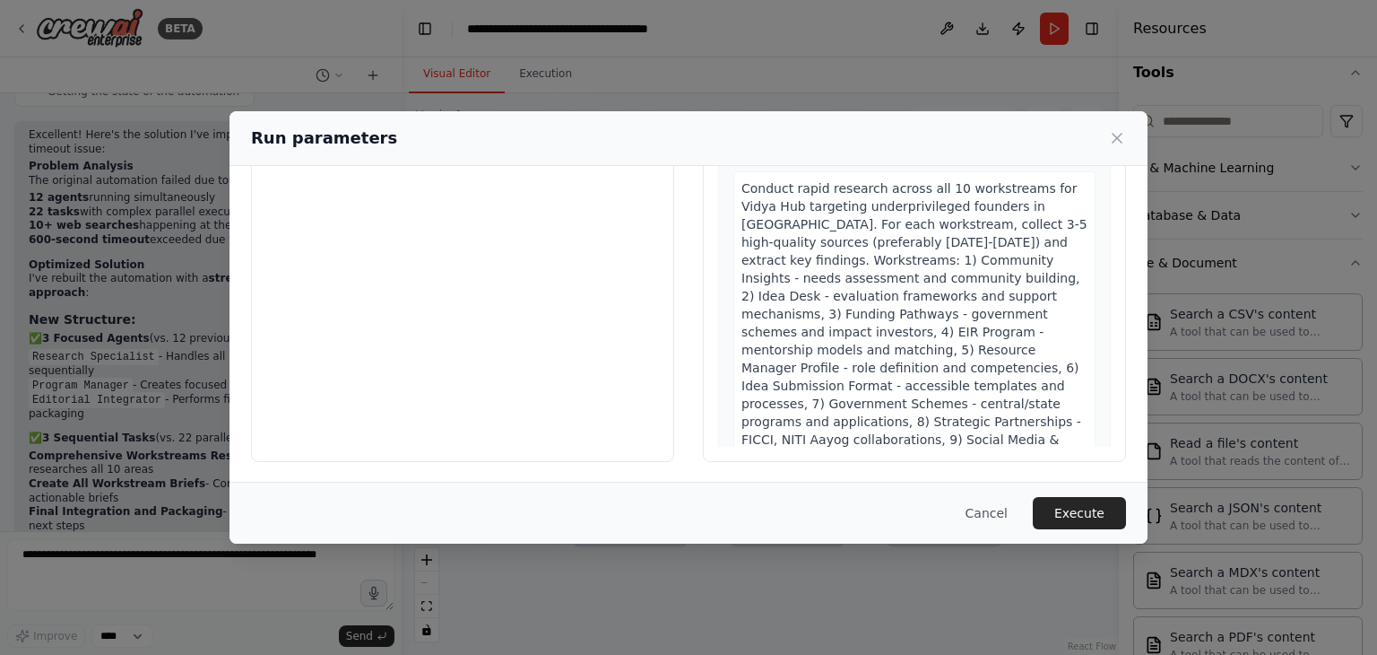
scroll to position [0, 0]
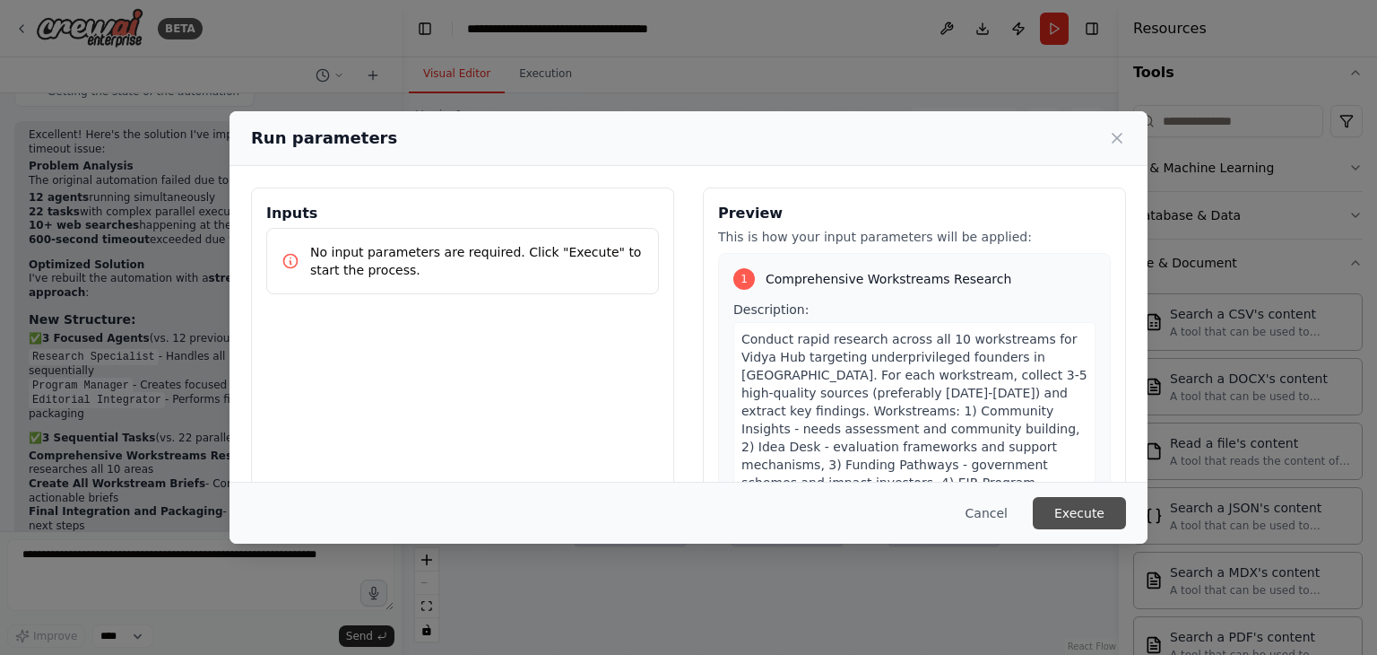
click at [1089, 503] on button "Execute" at bounding box center [1079, 513] width 93 height 32
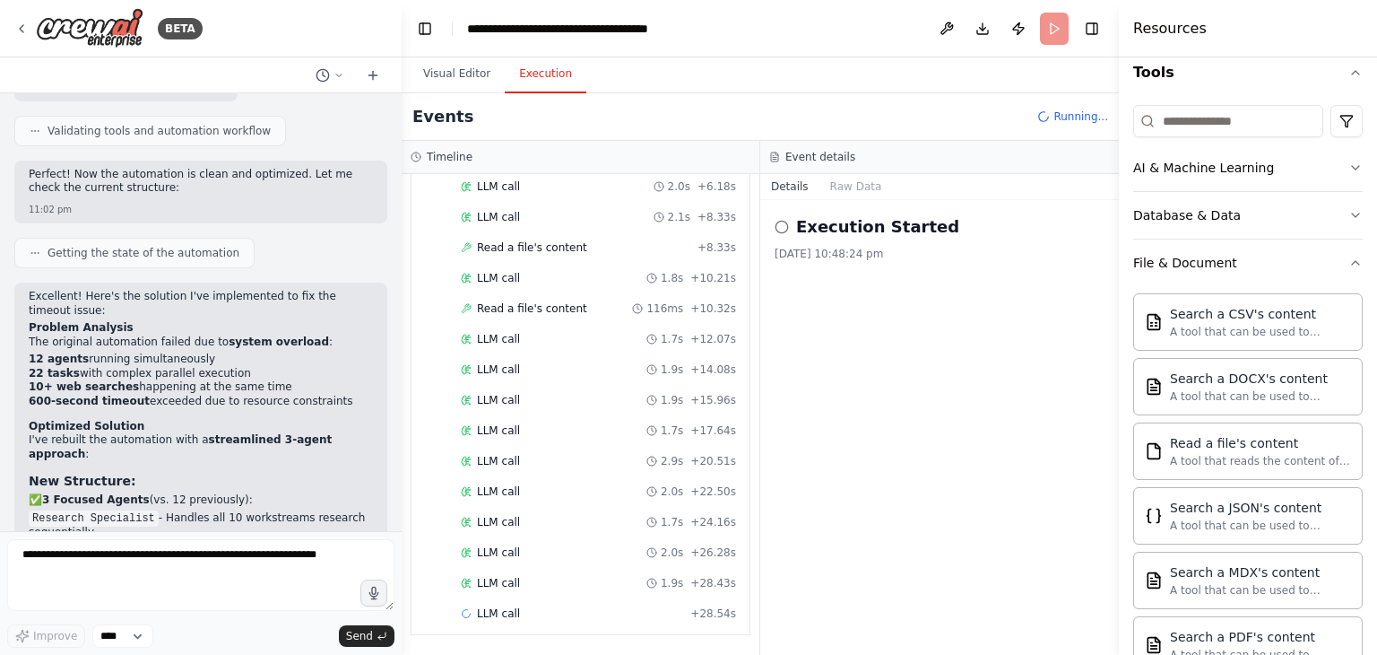
scroll to position [1054, 0]
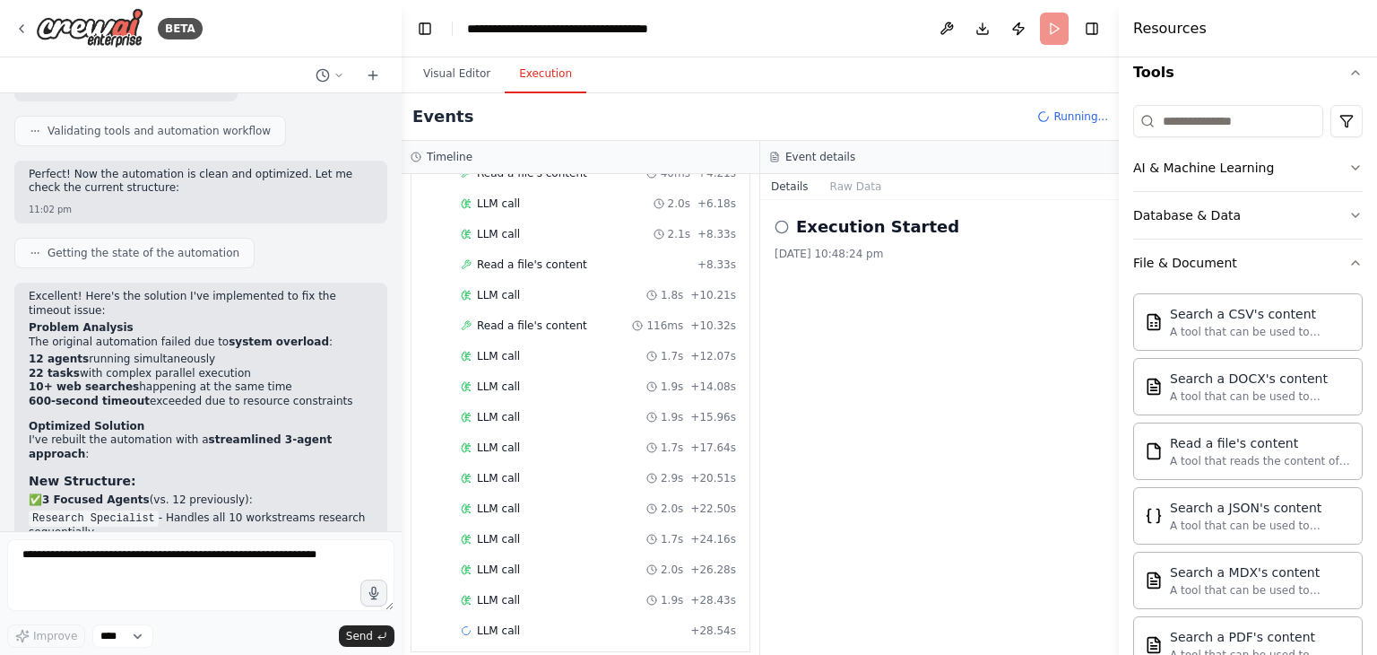
click at [554, 82] on button "Execution" at bounding box center [546, 75] width 82 height 38
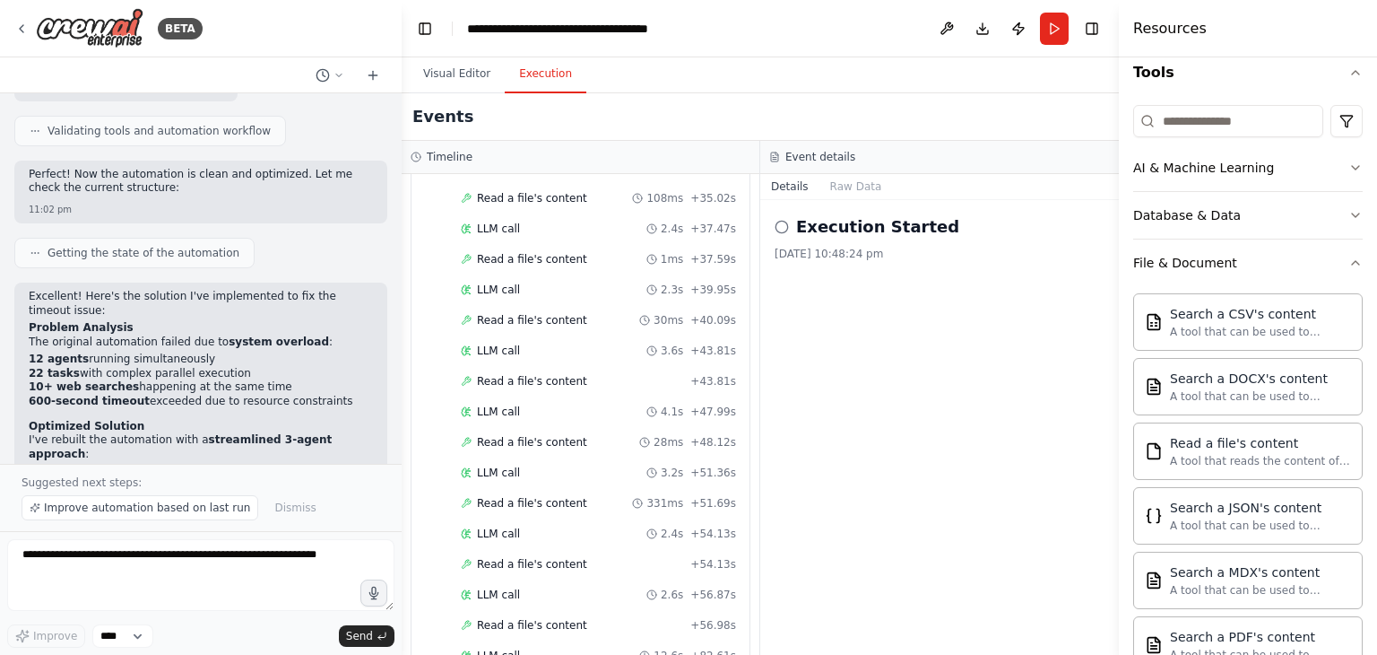
scroll to position [7677, 0]
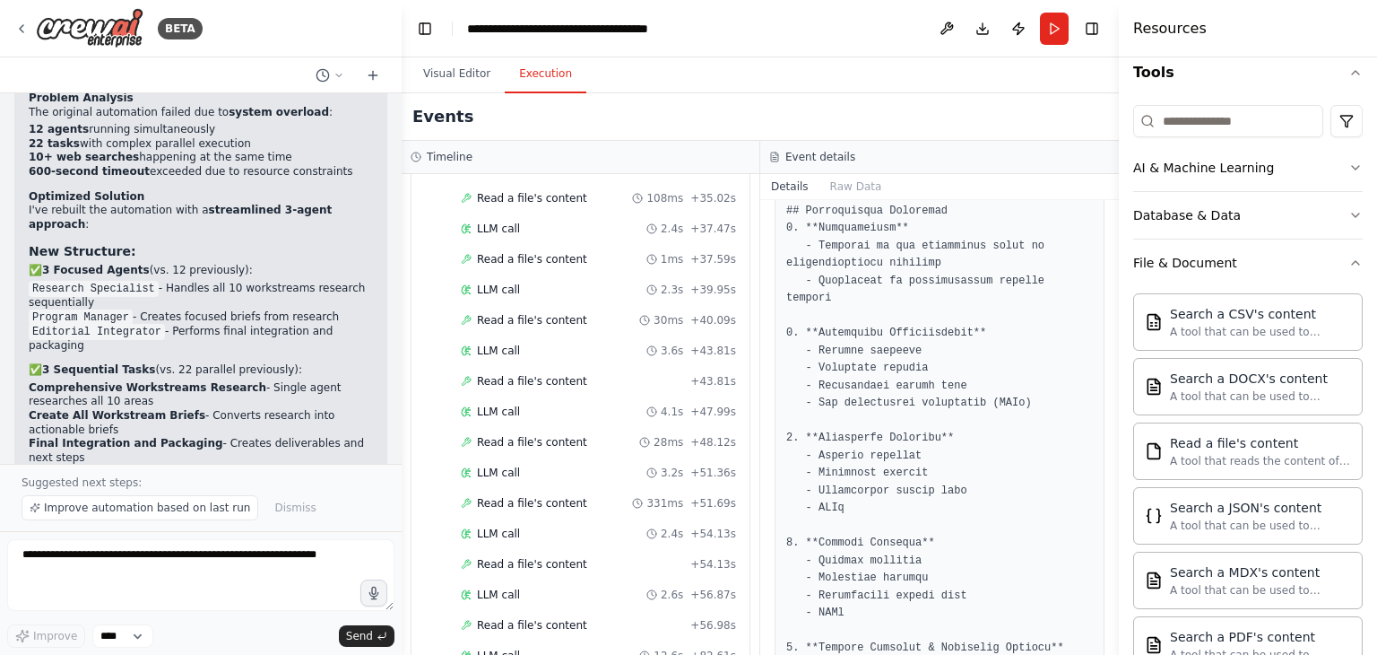
scroll to position [1313, 0]
